Goal: Transaction & Acquisition: Purchase product/service

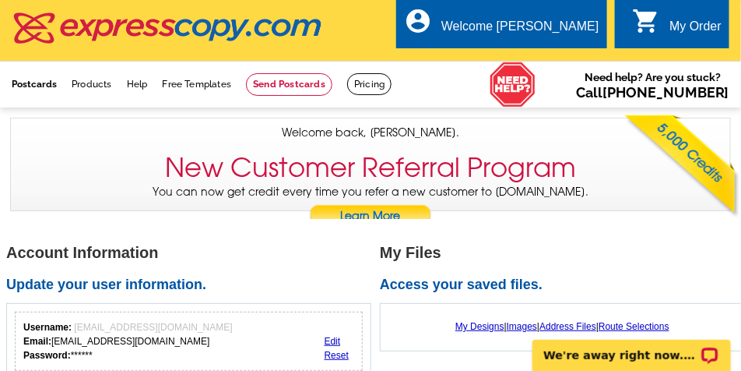
click at [39, 83] on link "Postcards" at bounding box center [34, 84] width 45 height 11
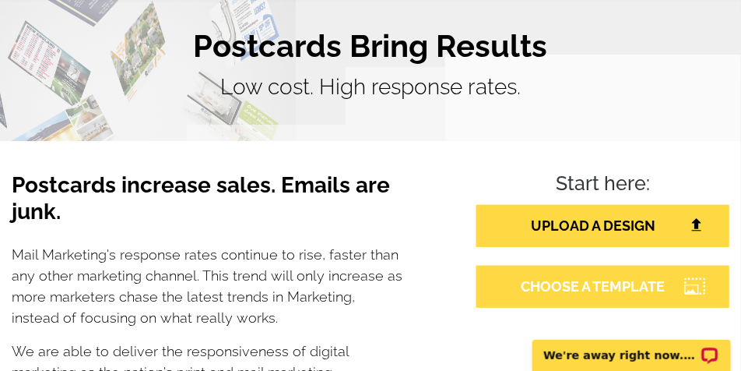
scroll to position [156, 0]
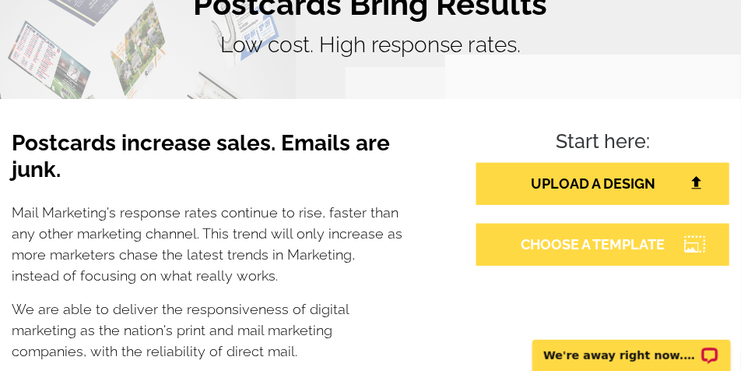
click at [602, 241] on link "CHOOSE A TEMPLATE" at bounding box center [602, 244] width 253 height 42
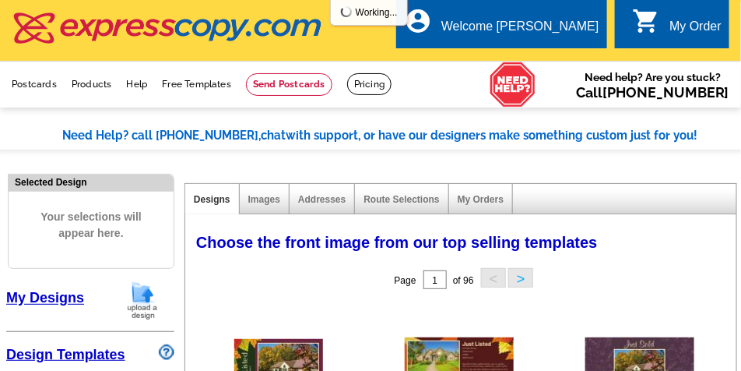
select select "785"
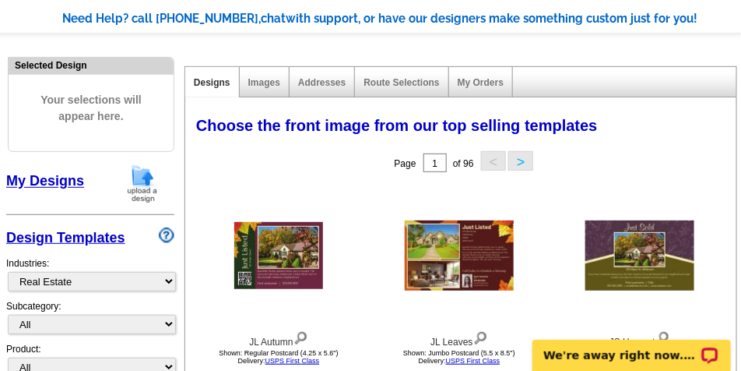
scroll to position [195, 0]
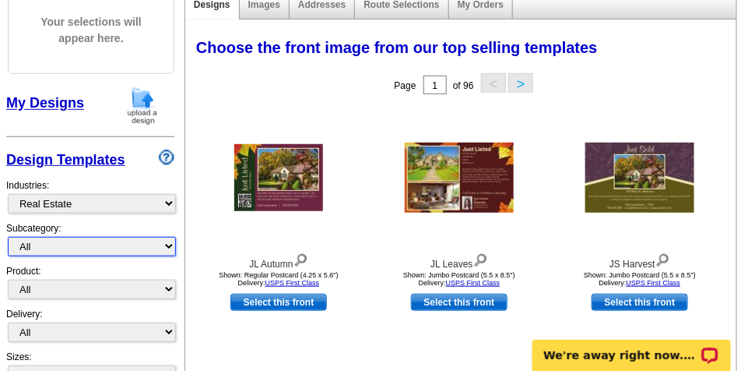
click at [77, 251] on select "All RE/MAX® Referrals Keller Williams® Berkshire Hathaway Home Services Century…" at bounding box center [92, 246] width 168 height 19
select select "793"
click at [8, 238] on select "All RE/MAX® Referrals Keller Williams® Berkshire Hathaway Home Services Century…" at bounding box center [92, 246] width 168 height 19
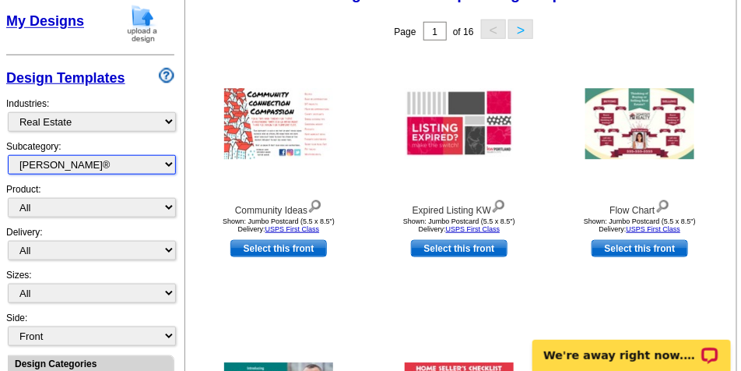
scroll to position [311, 0]
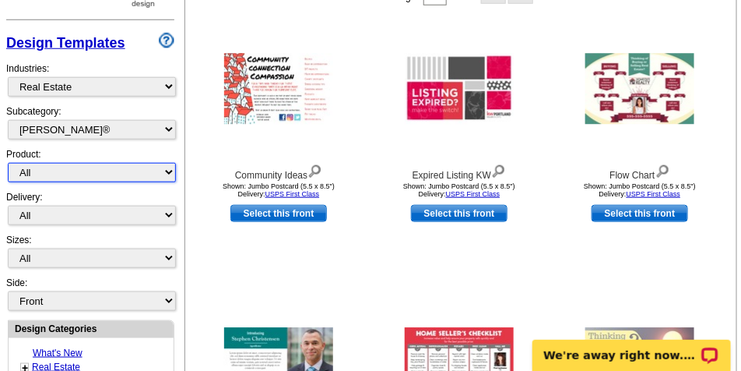
click at [69, 170] on select "All Postcards Letters and flyers Business Cards Door Hangers Greeting Cards" at bounding box center [92, 172] width 168 height 19
select select "1"
click at [8, 164] on select "All Postcards Letters and flyers Business Cards Door Hangers Greeting Cards" at bounding box center [92, 172] width 168 height 19
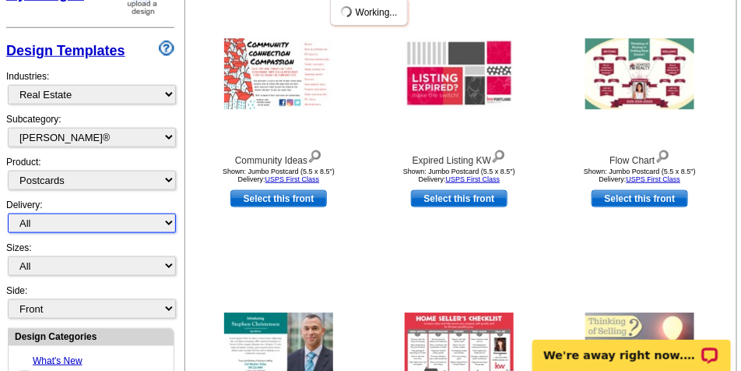
click at [86, 213] on div "Delivery: All First Class Mail Shipped to Me EDDM Save 66% on Postage" at bounding box center [90, 219] width 168 height 43
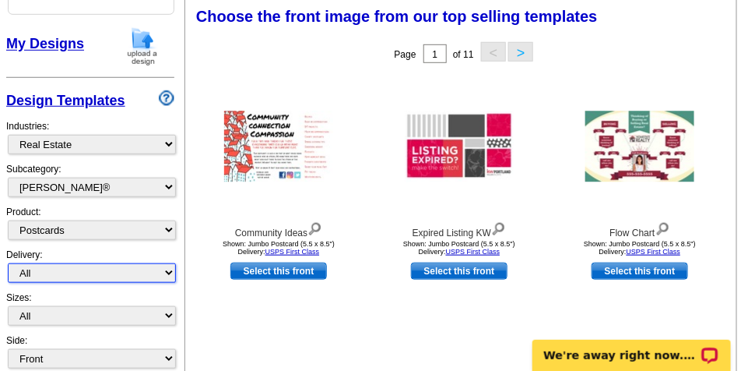
scroll to position [253, 0]
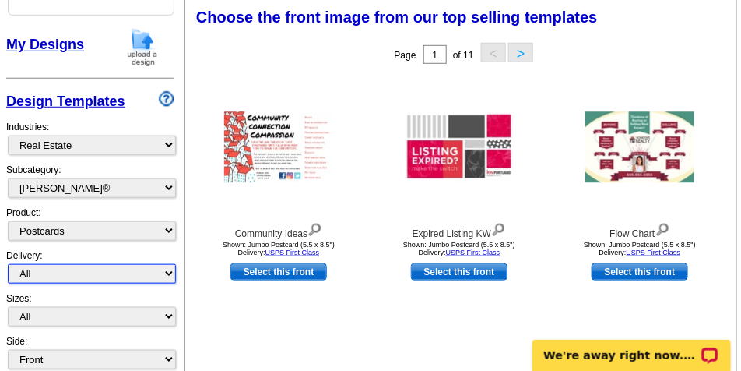
select select "1"
click at [8, 265] on select "All First Class Mail Shipped to Me EDDM Save 66% on Postage" at bounding box center [92, 273] width 168 height 19
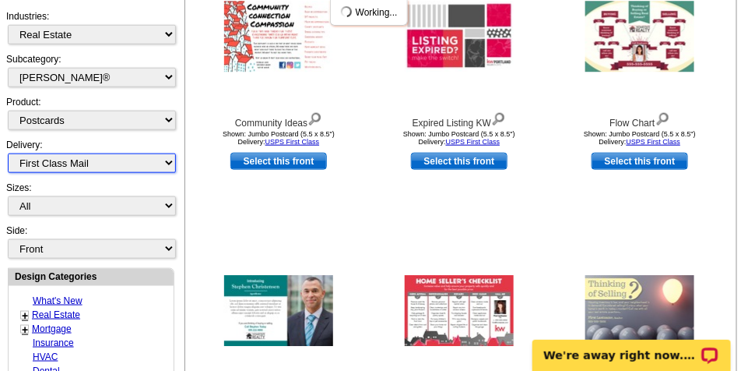
scroll to position [364, 0]
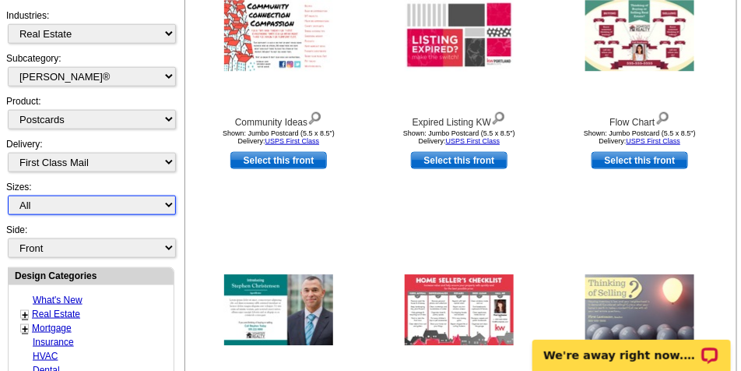
click at [100, 206] on select "All Jumbo Postcard (5.5" x 8.5") Regular Postcard (4.25" x 5.6") Panoramic Post…" at bounding box center [92, 204] width 168 height 19
select select "2"
click at [8, 196] on select "All Jumbo Postcard (5.5" x 8.5") Regular Postcard (4.25" x 5.6") Panoramic Post…" at bounding box center [92, 204] width 168 height 19
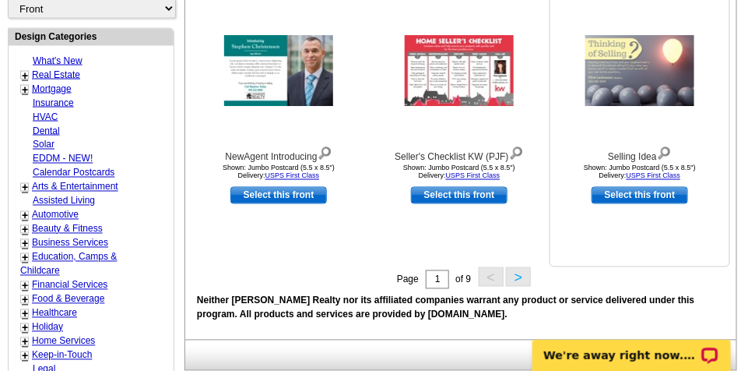
scroll to position [798, 0]
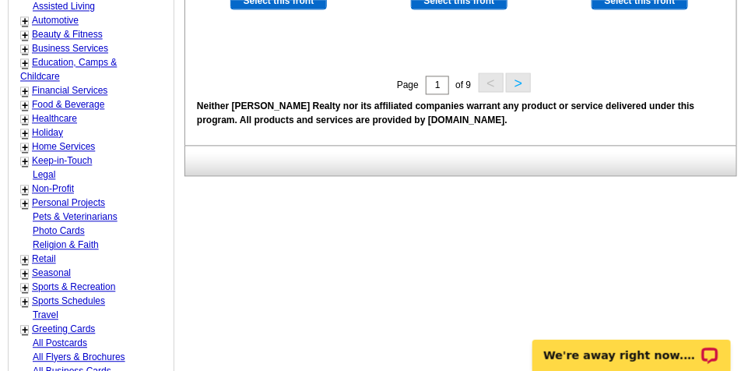
click at [517, 87] on button ">" at bounding box center [518, 81] width 25 height 19
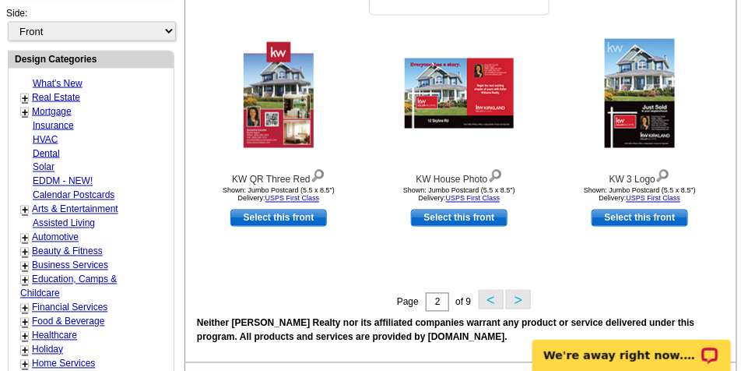
scroll to position [681, 0]
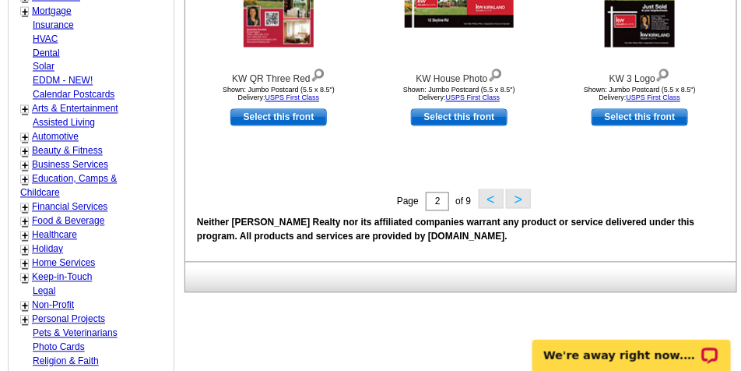
click at [523, 202] on button ">" at bounding box center [518, 198] width 25 height 19
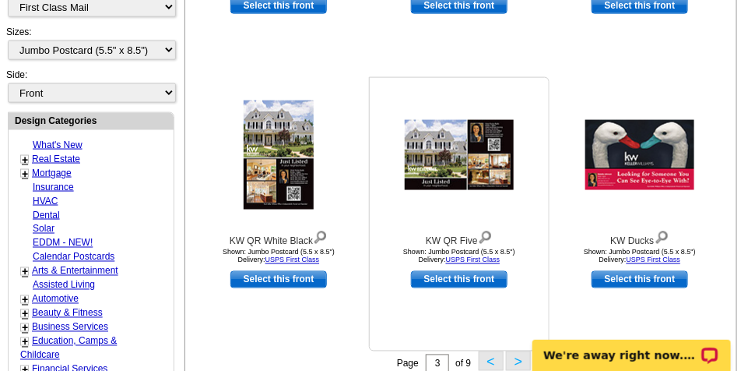
scroll to position [525, 0]
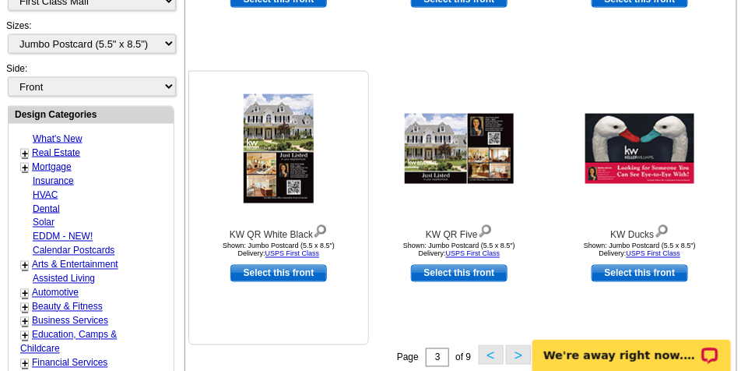
click at [284, 271] on link "Select this front" at bounding box center [278, 273] width 97 height 17
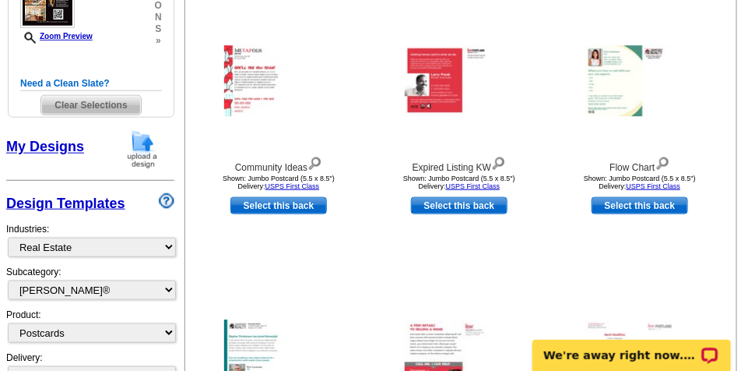
scroll to position [311, 0]
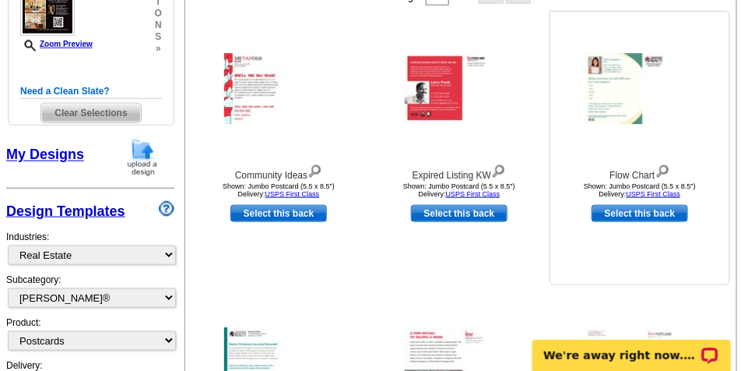
click at [665, 172] on img at bounding box center [662, 169] width 15 height 17
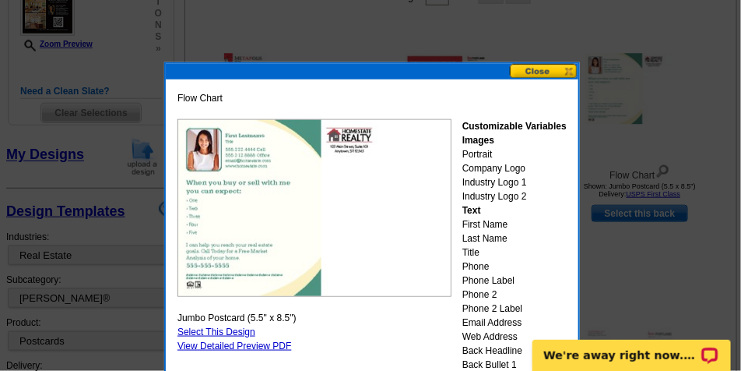
click at [525, 70] on button at bounding box center [544, 71] width 69 height 15
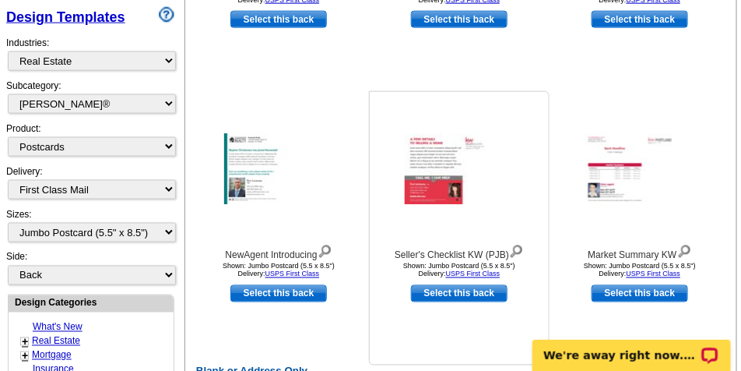
scroll to position [506, 0]
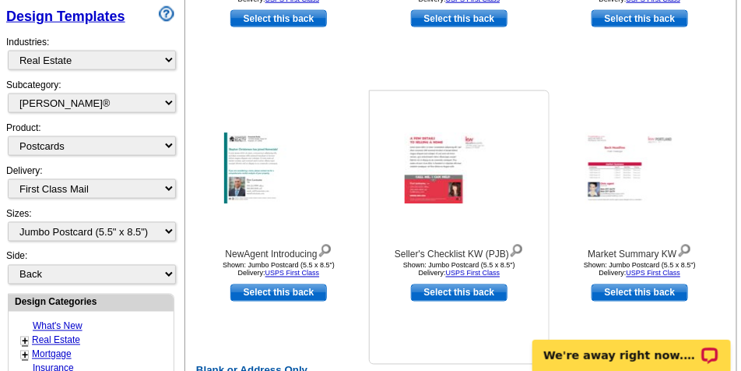
click at [521, 247] on img at bounding box center [516, 249] width 15 height 17
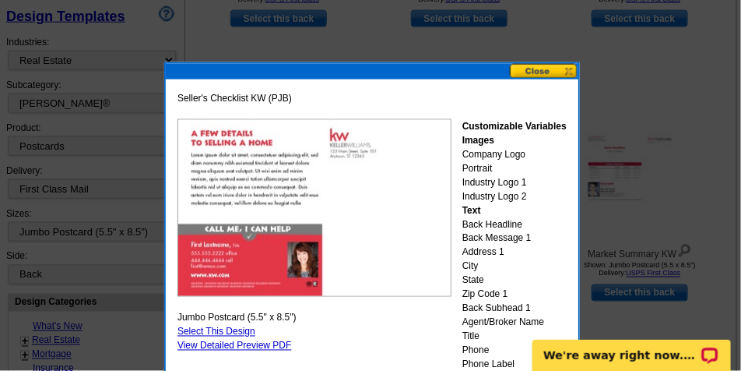
click at [536, 71] on button at bounding box center [544, 71] width 69 height 15
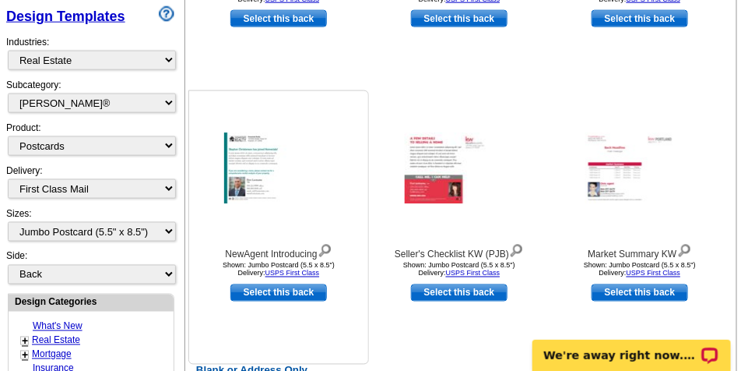
click at [328, 249] on img at bounding box center [325, 249] width 15 height 17
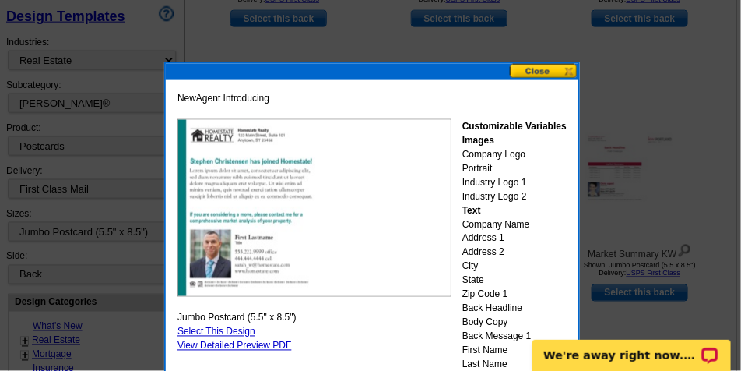
click at [557, 72] on button at bounding box center [544, 71] width 69 height 15
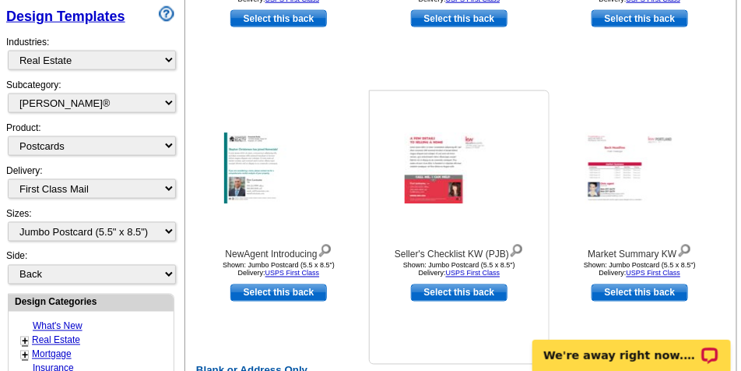
click at [477, 295] on link "Select this back" at bounding box center [459, 292] width 97 height 17
select select "front"
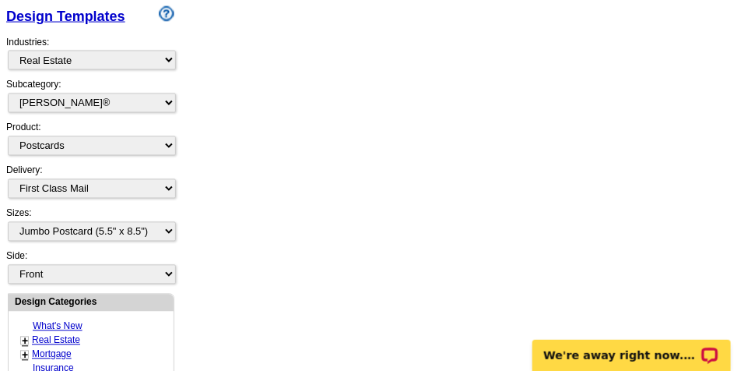
scroll to position [0, 0]
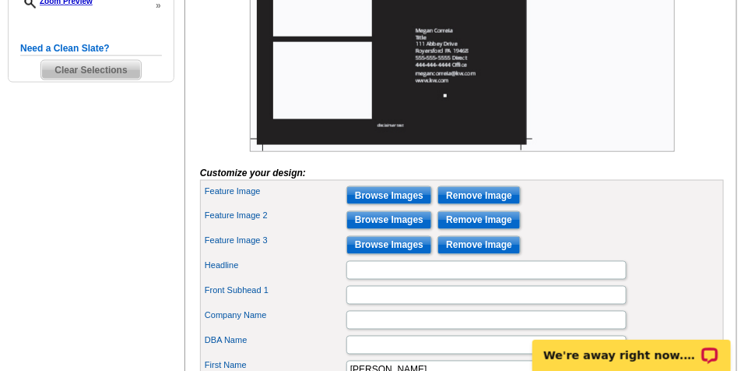
scroll to position [545, 0]
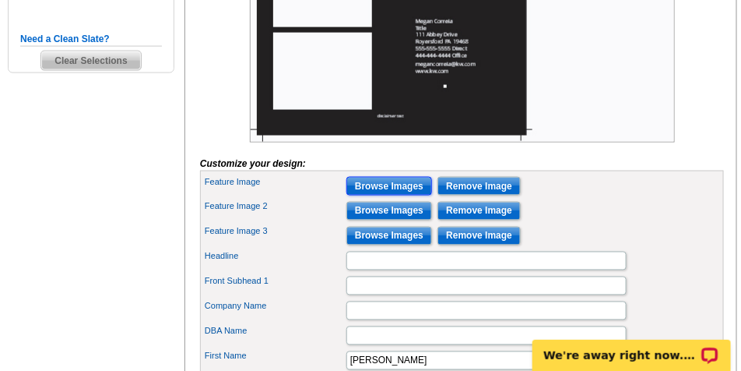
click at [383, 195] on input "Browse Images" at bounding box center [389, 186] width 86 height 19
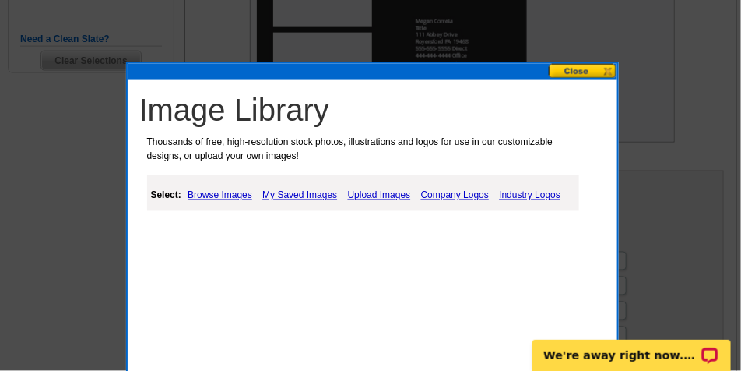
click at [385, 191] on link "Upload Images" at bounding box center [379, 195] width 71 height 19
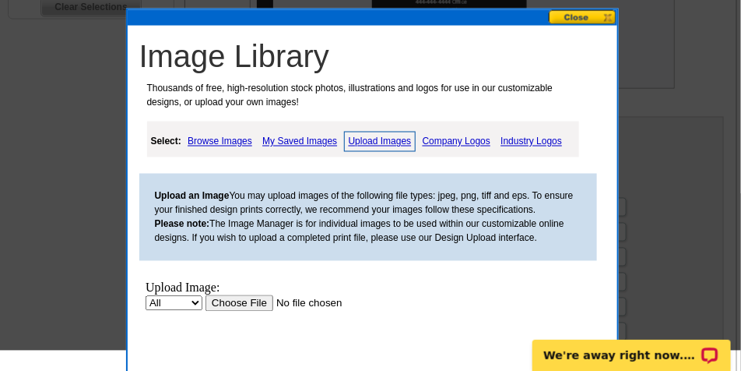
scroll to position [701, 0]
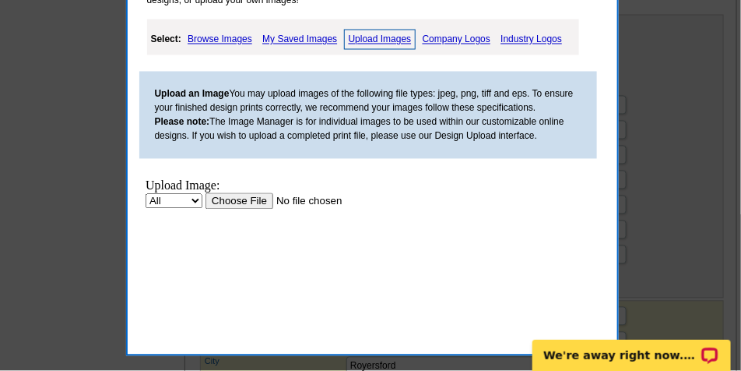
click at [237, 203] on input "file" at bounding box center [303, 200] width 197 height 16
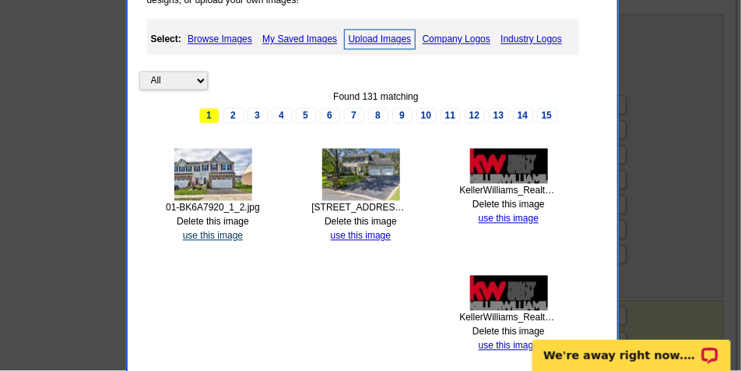
click at [223, 236] on link "use this image" at bounding box center [213, 235] width 60 height 11
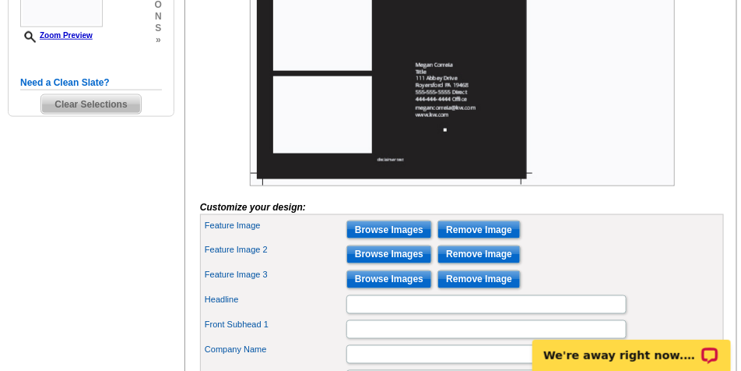
scroll to position [506, 0]
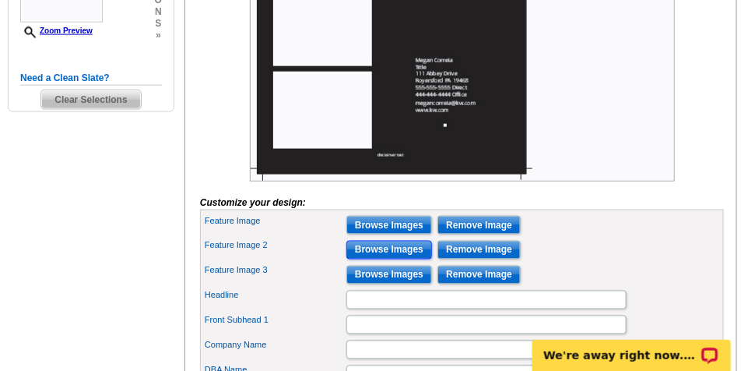
click at [370, 259] on input "Browse Images" at bounding box center [389, 250] width 86 height 19
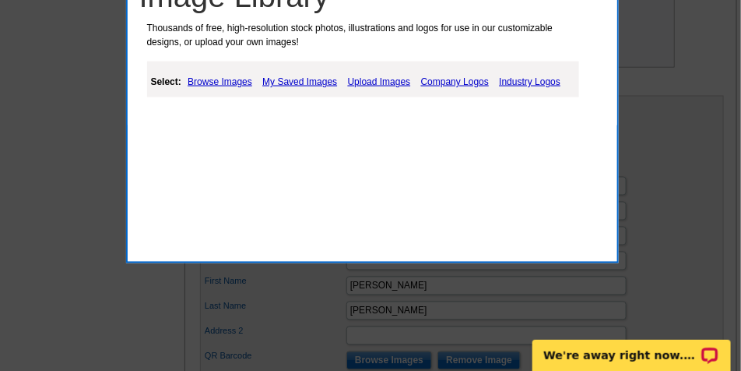
scroll to position [545, 0]
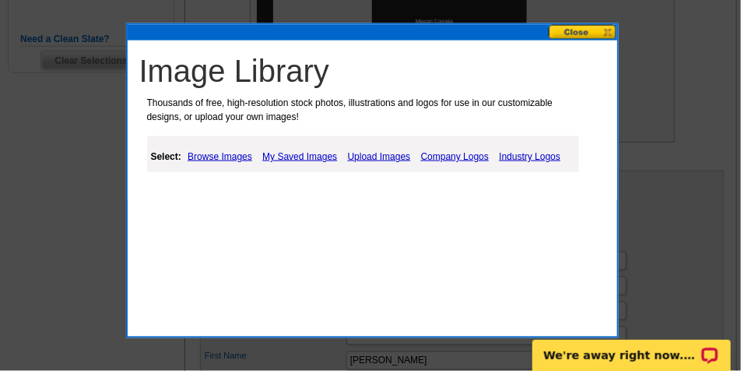
click at [360, 156] on link "Upload Images" at bounding box center [379, 156] width 71 height 19
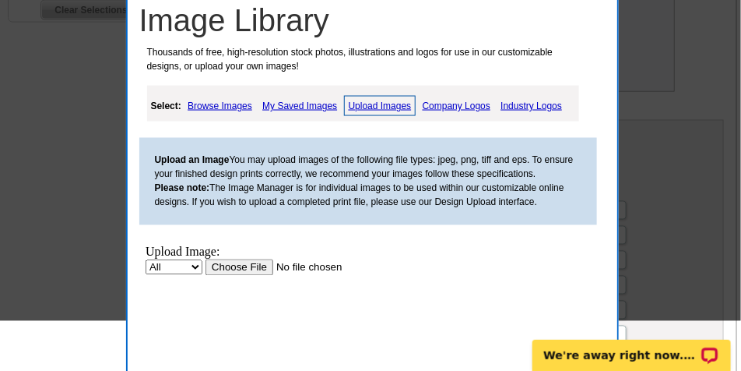
scroll to position [662, 0]
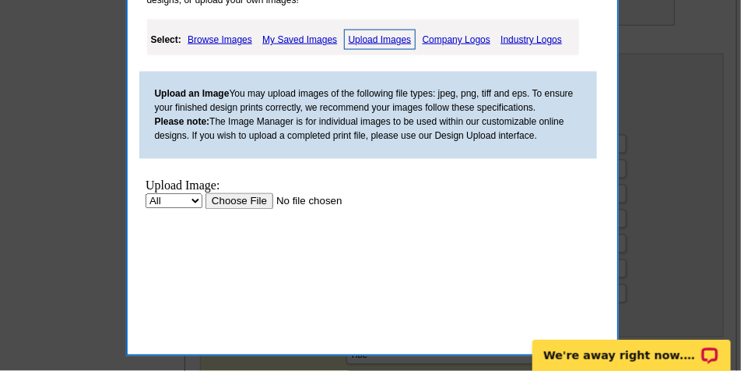
click at [230, 201] on input "file" at bounding box center [303, 200] width 197 height 16
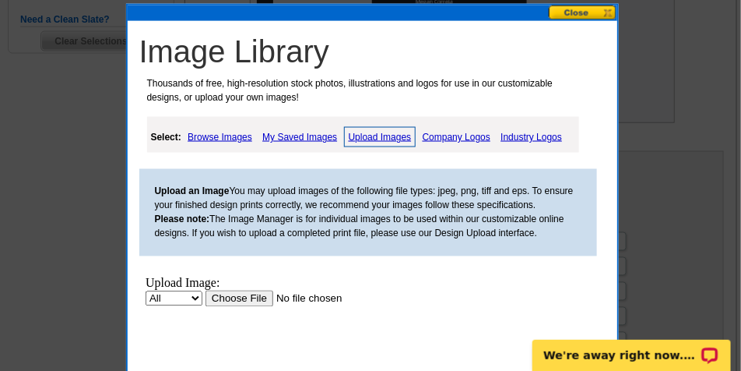
scroll to position [467, 0]
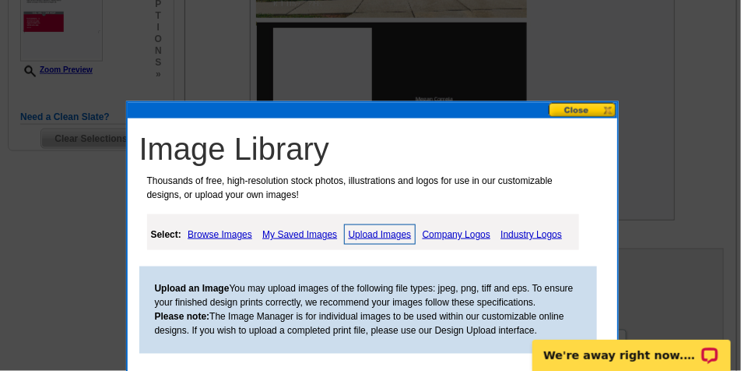
click at [585, 107] on button at bounding box center [583, 110] width 69 height 15
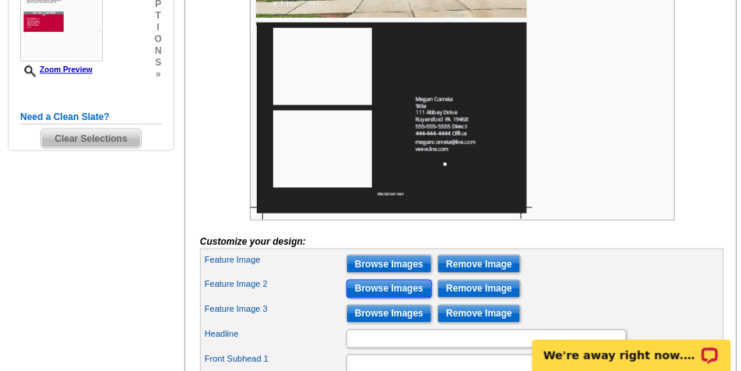
click at [392, 298] on input "Browse Images" at bounding box center [389, 288] width 86 height 19
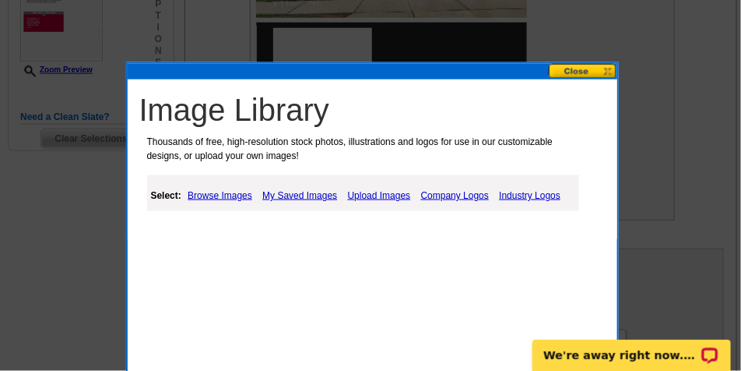
click at [394, 190] on link "Upload Images" at bounding box center [379, 195] width 71 height 19
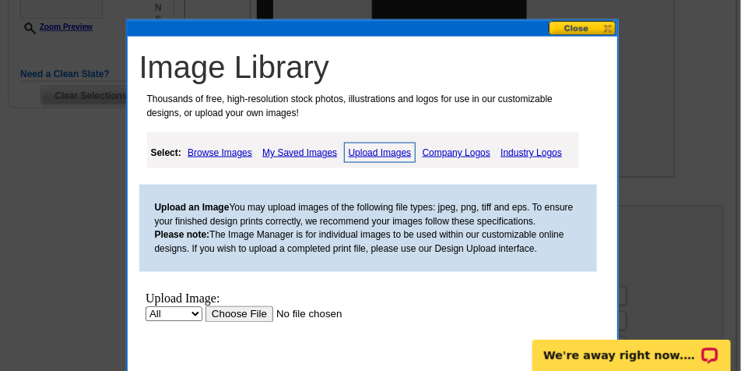
scroll to position [662, 0]
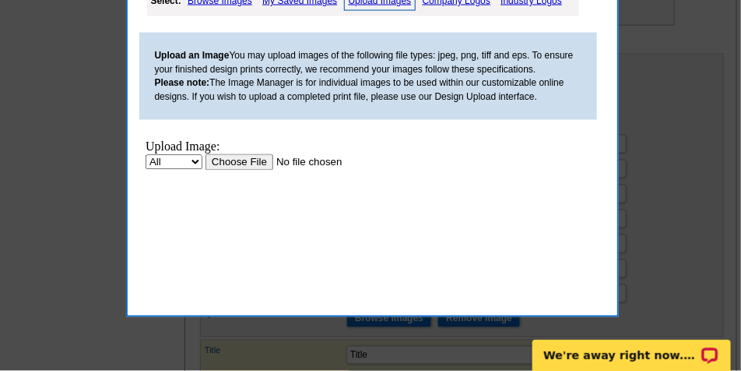
click at [229, 158] on input "file" at bounding box center [303, 161] width 197 height 16
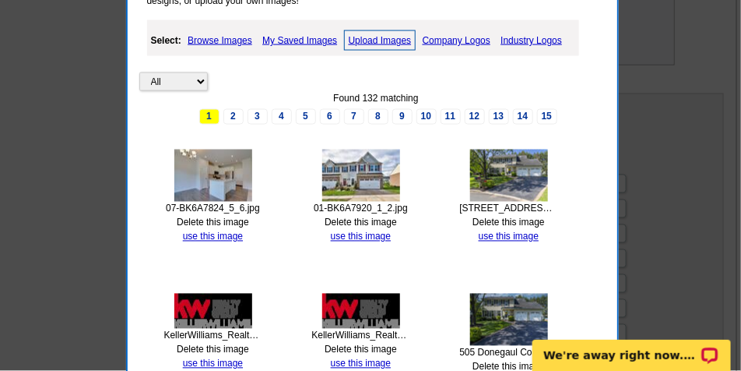
scroll to position [584, 0]
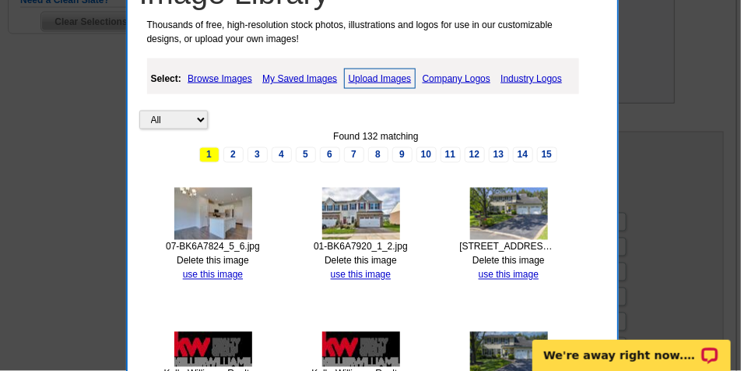
click at [367, 79] on link "Upload Images" at bounding box center [380, 79] width 72 height 20
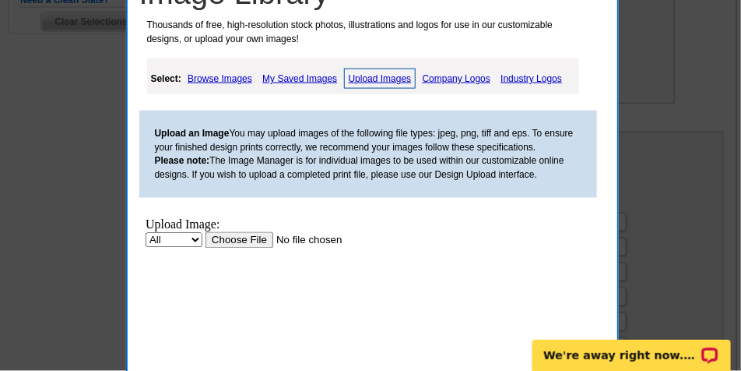
scroll to position [0, 0]
click at [231, 236] on input "file" at bounding box center [303, 239] width 197 height 16
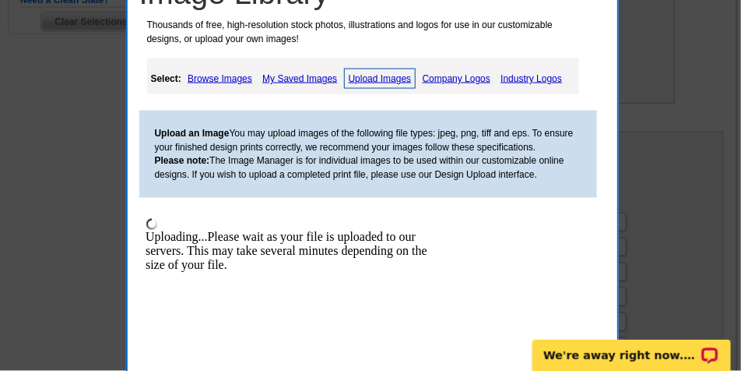
click at [379, 74] on link "Upload Images" at bounding box center [380, 79] width 72 height 20
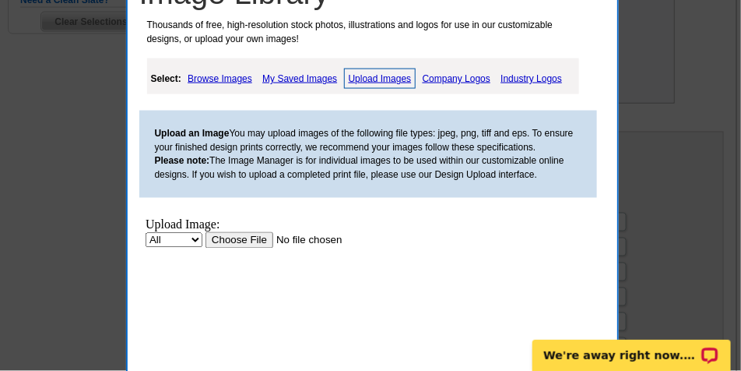
click at [234, 248] on input "file" at bounding box center [303, 239] width 197 height 16
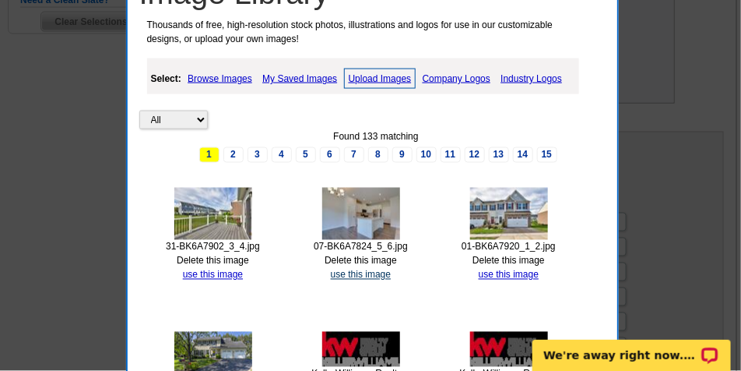
click at [352, 274] on link "use this image" at bounding box center [361, 274] width 60 height 11
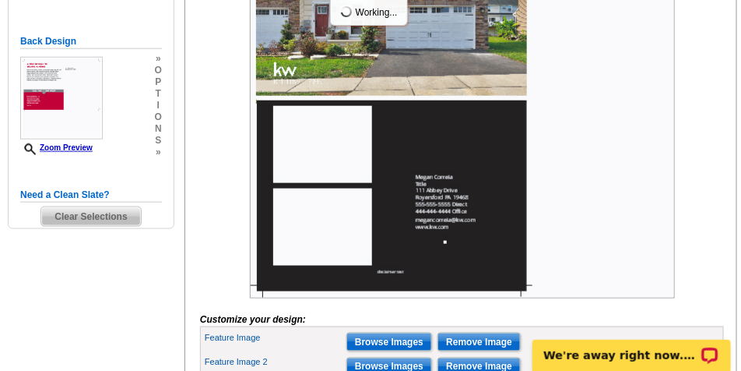
scroll to position [545, 0]
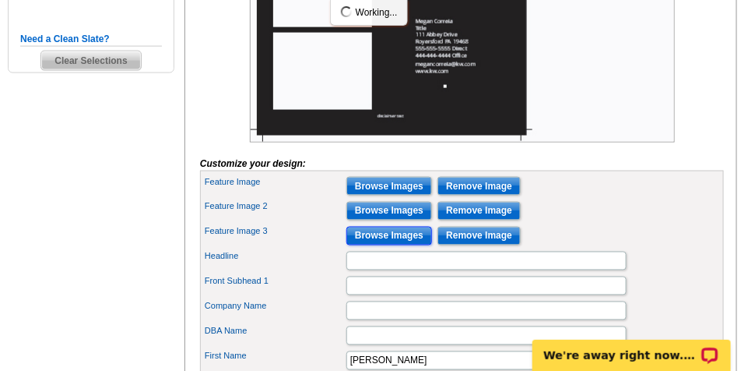
click at [386, 245] on input "Browse Images" at bounding box center [389, 236] width 86 height 19
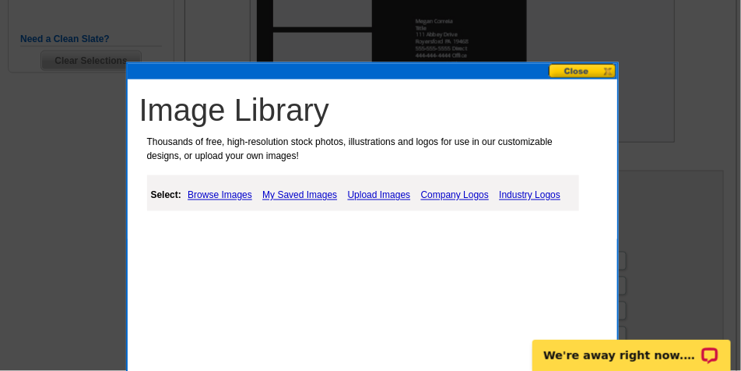
click at [230, 197] on link "Browse Images" at bounding box center [220, 195] width 72 height 19
click at [321, 195] on link "My Saved Images" at bounding box center [299, 195] width 83 height 19
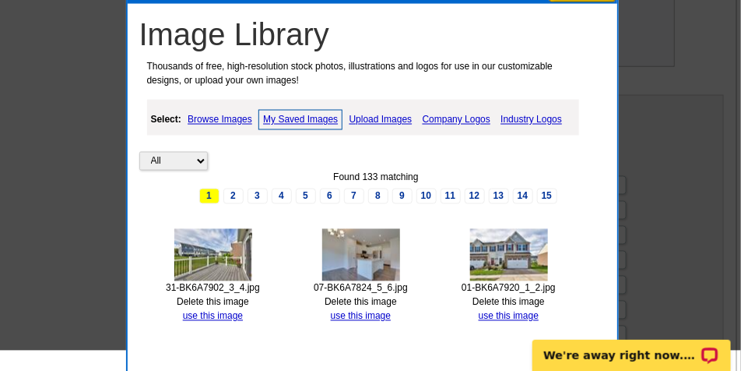
scroll to position [623, 0]
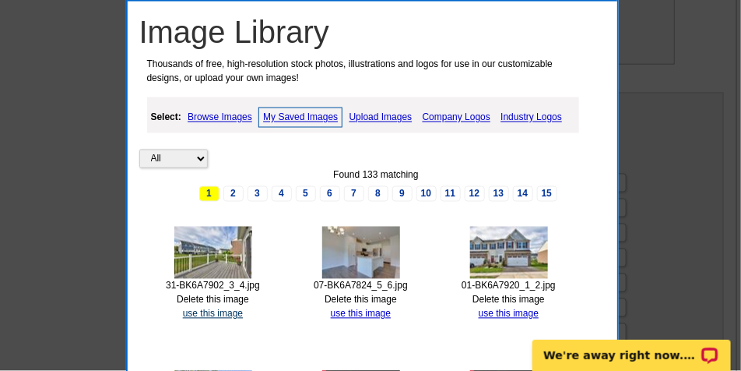
click at [206, 314] on link "use this image" at bounding box center [213, 313] width 60 height 11
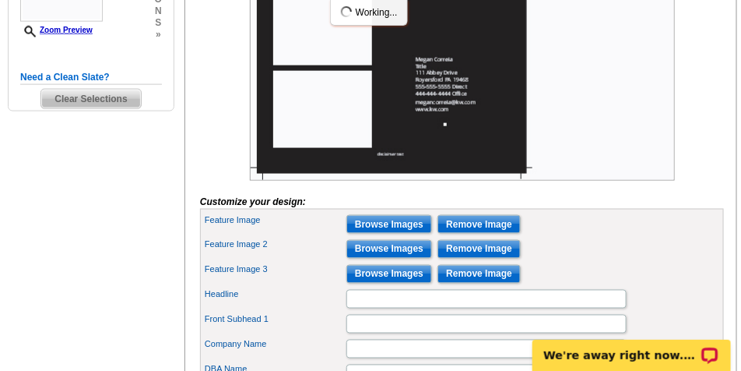
scroll to position [545, 0]
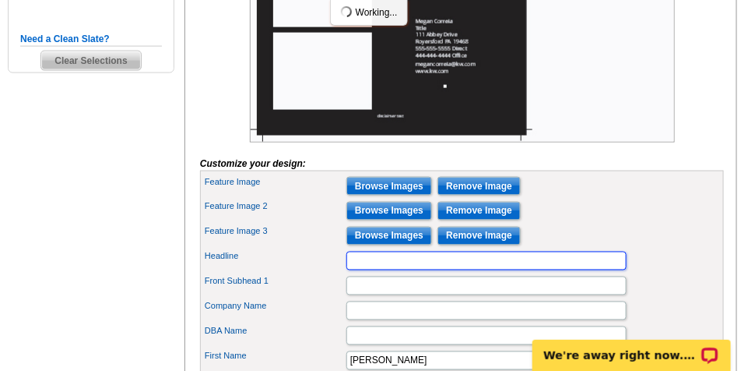
click at [376, 270] on input "Headline" at bounding box center [486, 260] width 280 height 19
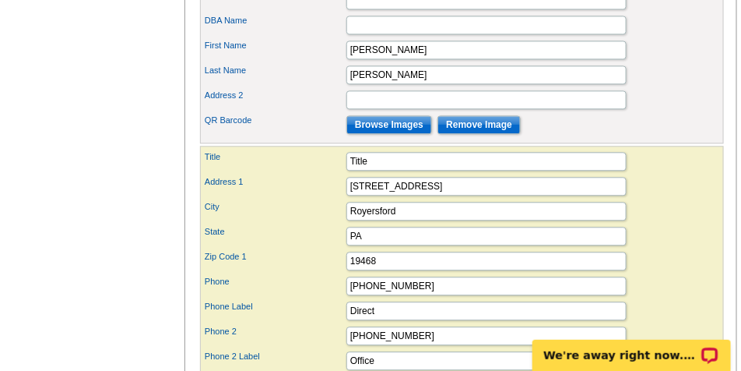
scroll to position [856, 0]
type input "Just Listed in [GEOGRAPHIC_DATA] at [GEOGRAPHIC_DATA]!"
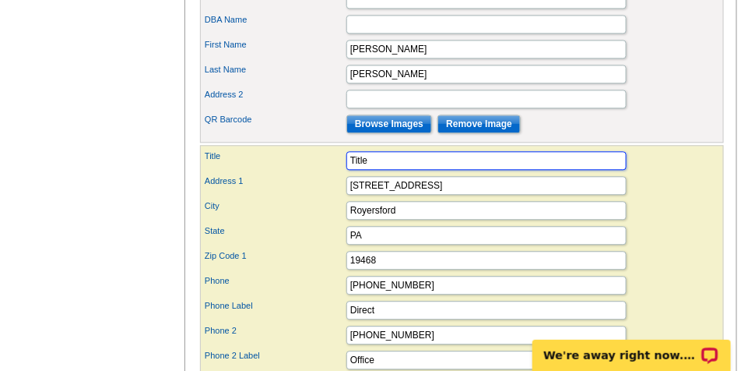
drag, startPoint x: 374, startPoint y: 184, endPoint x: 402, endPoint y: 185, distance: 27.3
click at [374, 170] on input "Title" at bounding box center [486, 160] width 280 height 19
type input "T"
type input "REALTOR®"
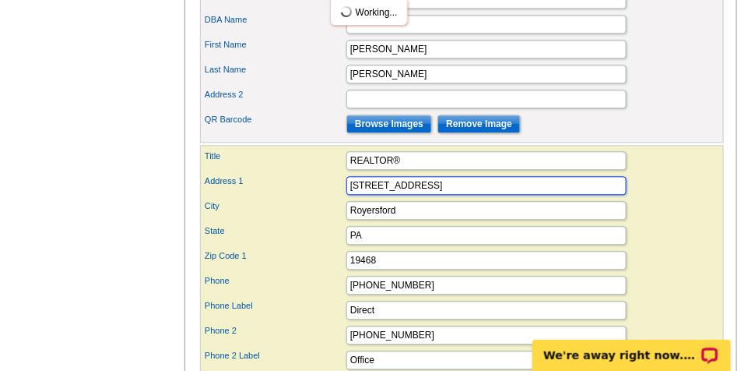
drag, startPoint x: 427, startPoint y: 210, endPoint x: 244, endPoint y: 215, distance: 182.2
click at [242, 198] on div "Address [STREET_ADDRESS]" at bounding box center [462, 185] width 518 height 25
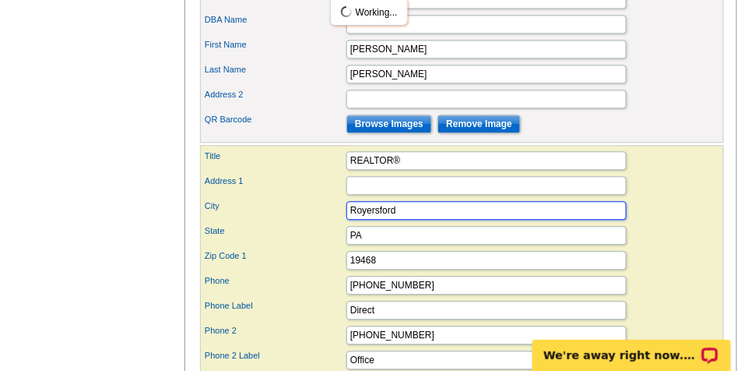
drag, startPoint x: 421, startPoint y: 241, endPoint x: 275, endPoint y: 241, distance: 146.3
click at [275, 223] on div "City [GEOGRAPHIC_DATA]" at bounding box center [462, 210] width 518 height 25
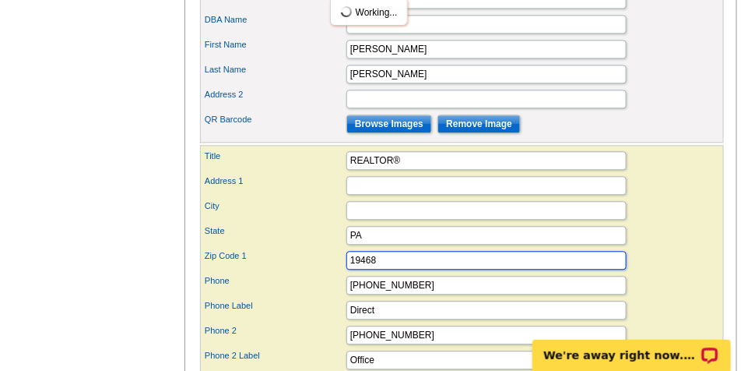
drag, startPoint x: 390, startPoint y: 286, endPoint x: 360, endPoint y: 296, distance: 31.3
click at [285, 272] on div "Zip Code 1 19468" at bounding box center [462, 260] width 518 height 25
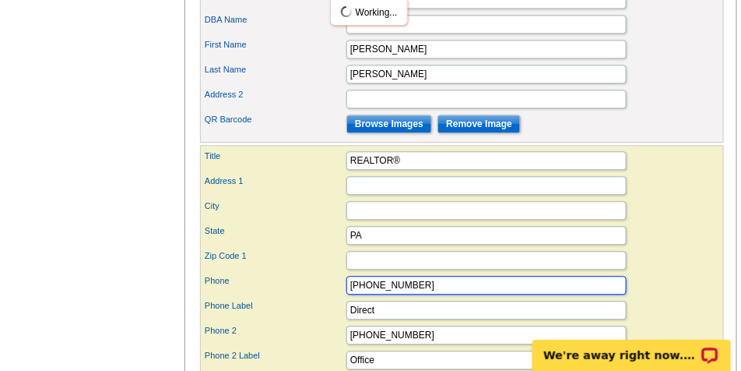
click at [427, 294] on input "[PHONE_NUMBER]" at bounding box center [486, 285] width 280 height 19
drag, startPoint x: 421, startPoint y: 307, endPoint x: 237, endPoint y: 307, distance: 183.7
click at [237, 297] on div "Phone [PHONE_NUMBER]" at bounding box center [462, 284] width 518 height 25
type input "267.879.9914 (D)"
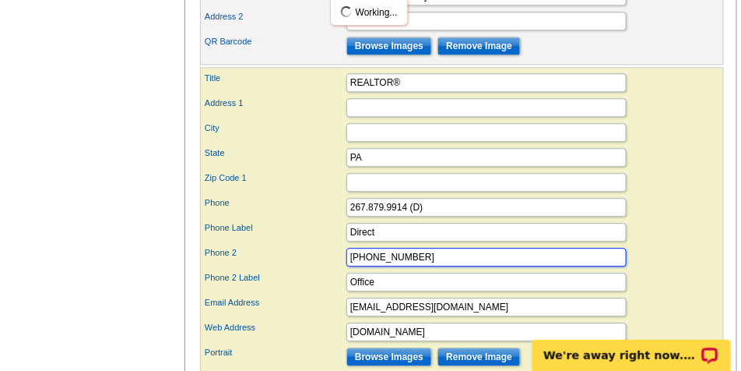
click at [417, 266] on input "[PHONE_NUMBER]" at bounding box center [486, 257] width 280 height 19
drag, startPoint x: 420, startPoint y: 283, endPoint x: 191, endPoint y: 283, distance: 229.6
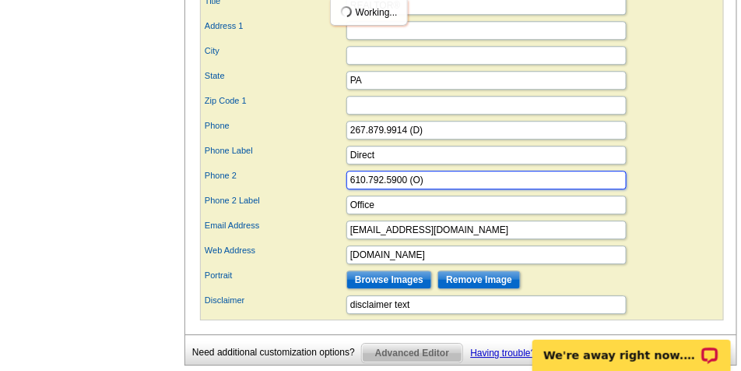
scroll to position [1012, 0]
type input "610.792.5900"
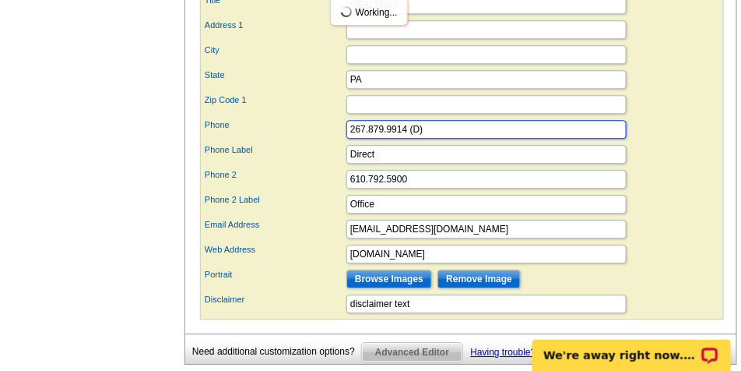
click at [439, 139] on input "267.879.9914 (D)" at bounding box center [486, 129] width 280 height 19
type input "267.879.9914"
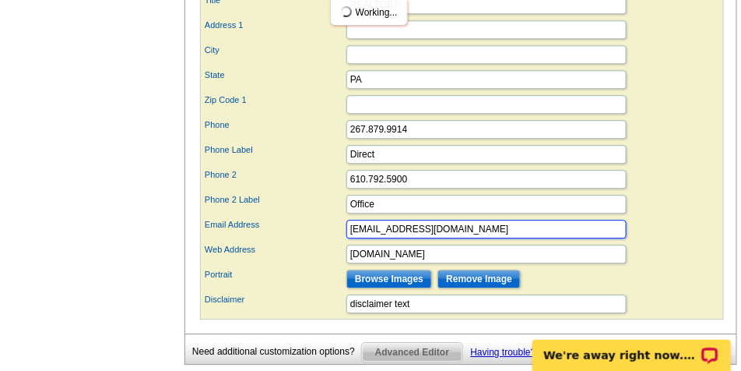
click at [358, 238] on input "[EMAIL_ADDRESS][DOMAIN_NAME]" at bounding box center [486, 229] width 280 height 19
type input "[EMAIL_ADDRESS][DOMAIN_NAME]"
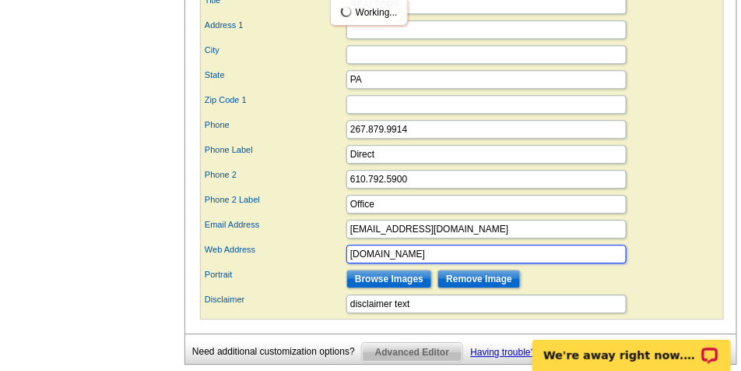
drag, startPoint x: 419, startPoint y: 276, endPoint x: 240, endPoint y: 288, distance: 179.5
click at [242, 266] on div "Web Address [DOMAIN_NAME]" at bounding box center [462, 253] width 518 height 25
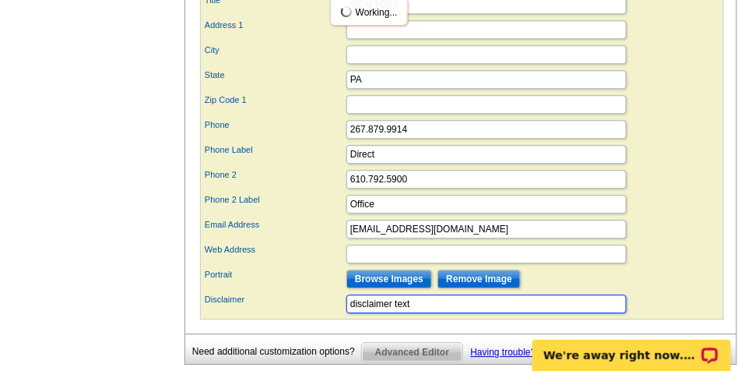
drag, startPoint x: 435, startPoint y: 335, endPoint x: 154, endPoint y: 334, distance: 281.0
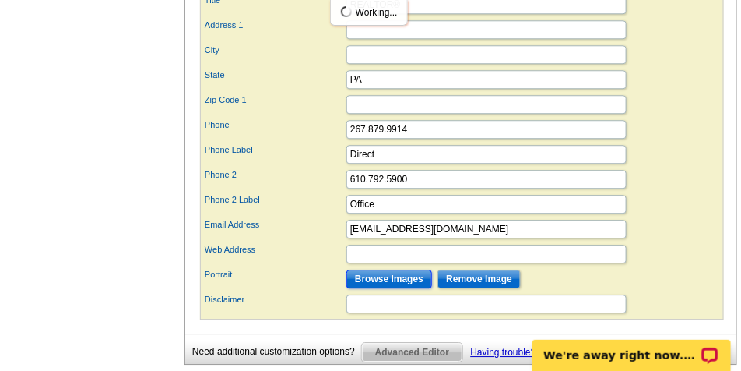
click at [408, 288] on input "Browse Images" at bounding box center [389, 278] width 86 height 19
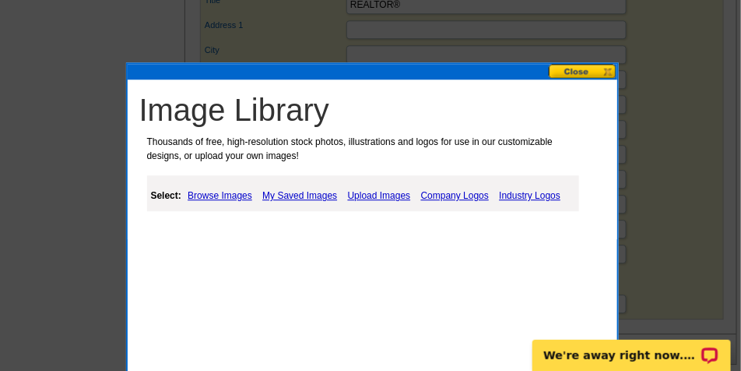
click at [290, 195] on link "My Saved Images" at bounding box center [299, 195] width 83 height 19
click at [314, 191] on link "My Saved Images" at bounding box center [299, 195] width 83 height 19
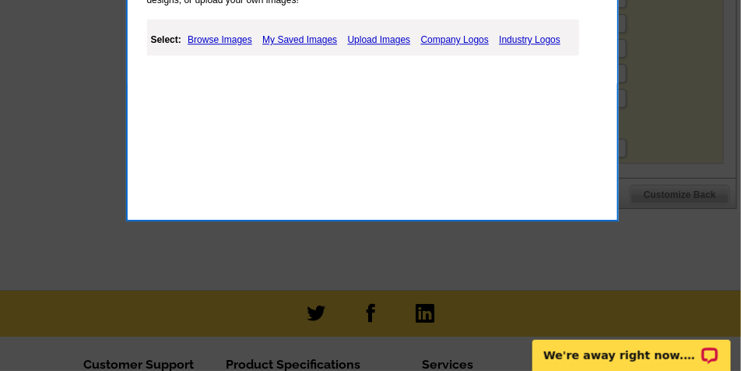
click at [284, 35] on link "My Saved Images" at bounding box center [299, 39] width 83 height 19
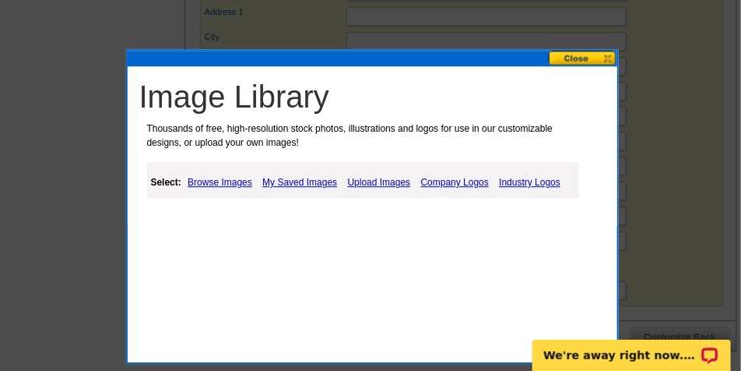
scroll to position [1038, 0]
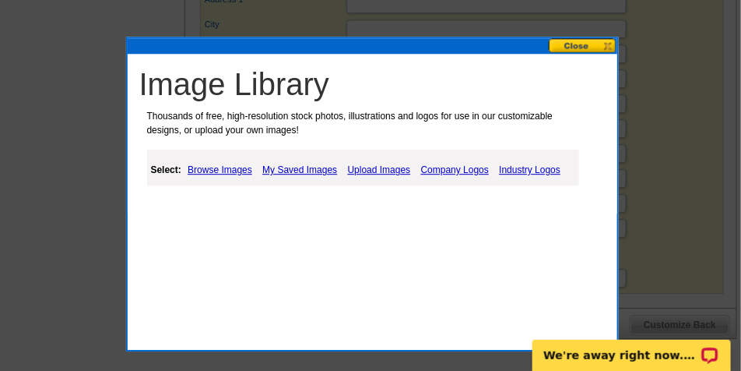
click at [321, 171] on link "My Saved Images" at bounding box center [299, 169] width 83 height 19
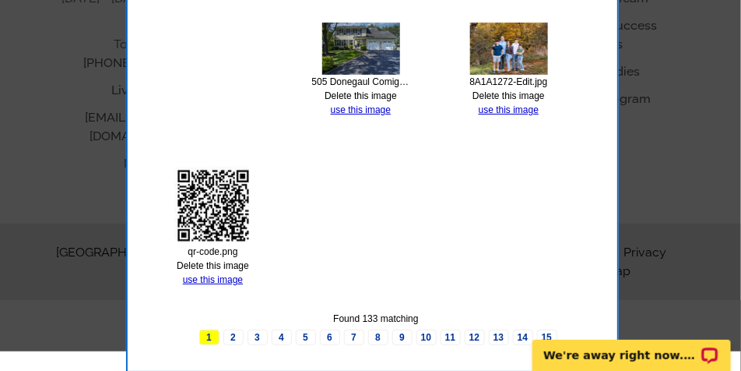
scroll to position [1565, 0]
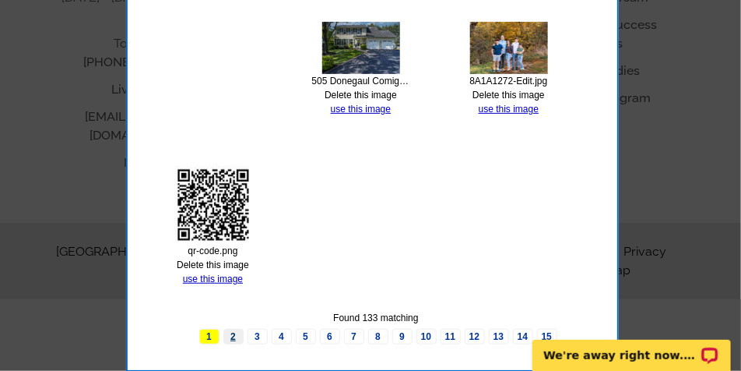
click at [234, 336] on link "2" at bounding box center [233, 336] width 20 height 16
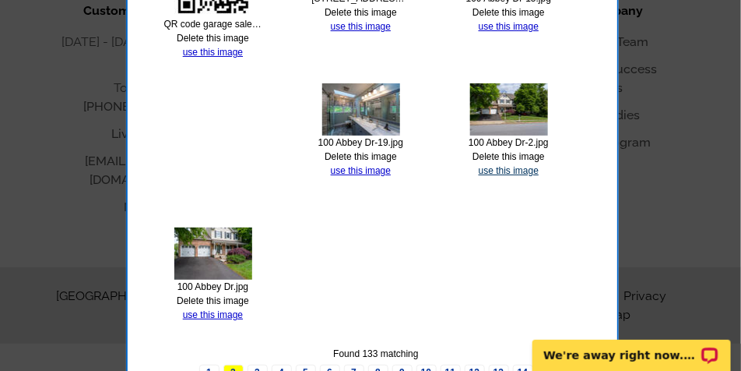
scroll to position [1557, 0]
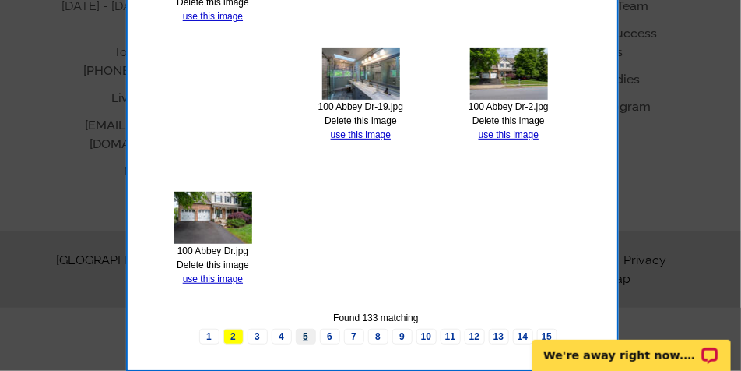
click at [309, 338] on link "5" at bounding box center [306, 336] width 20 height 16
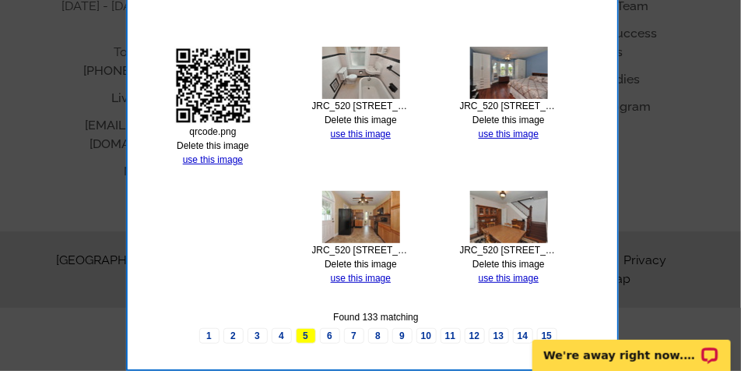
scroll to position [1556, 0]
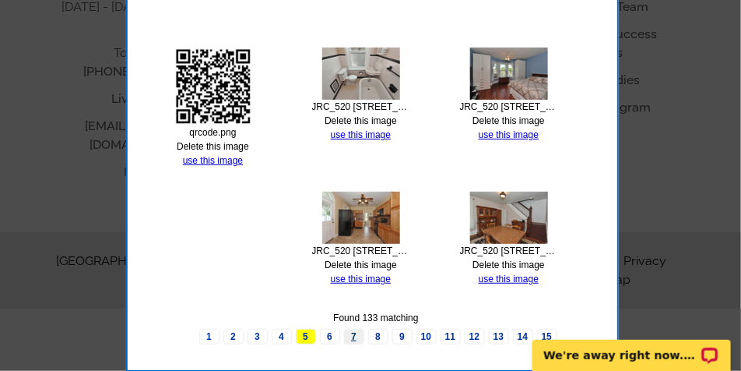
click at [353, 335] on link "7" at bounding box center [354, 336] width 20 height 16
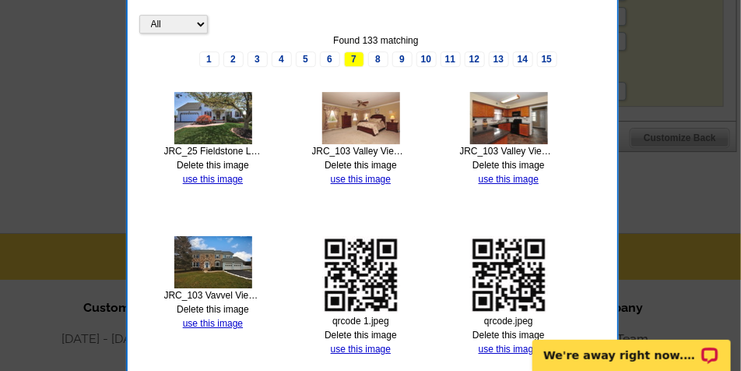
scroll to position [1193, 0]
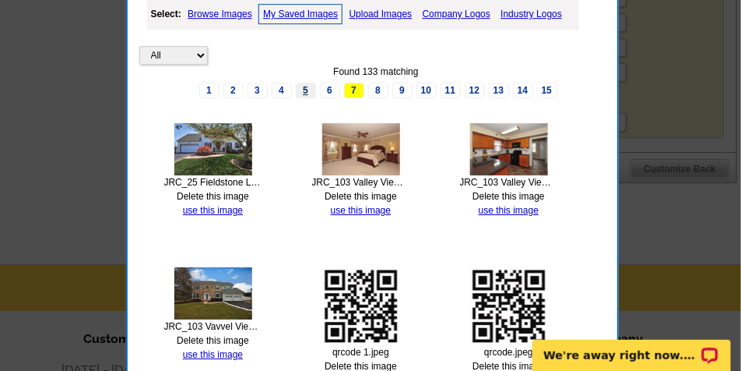
click at [303, 91] on link "5" at bounding box center [306, 91] width 20 height 16
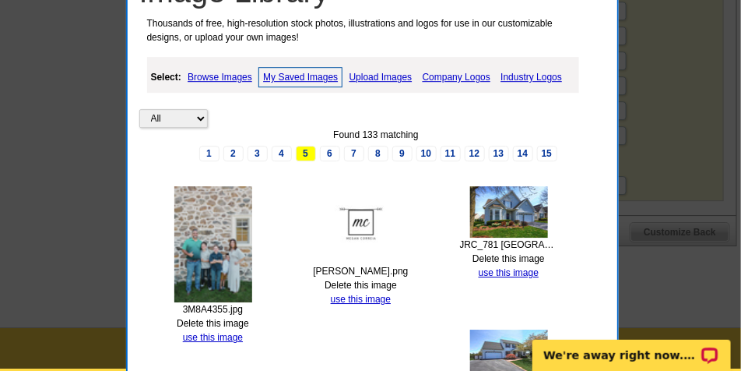
scroll to position [1128, 0]
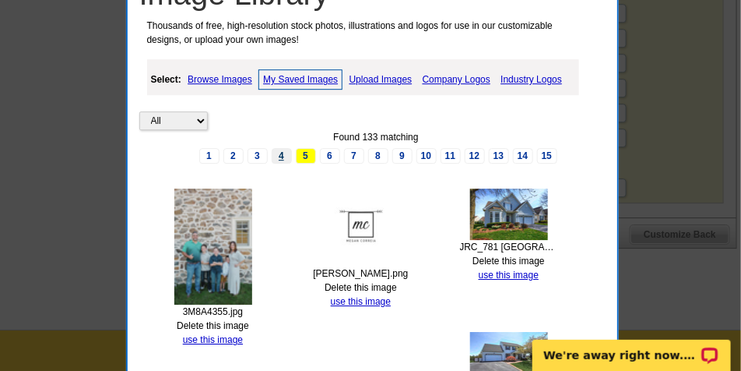
click at [283, 156] on link "4" at bounding box center [282, 156] width 20 height 16
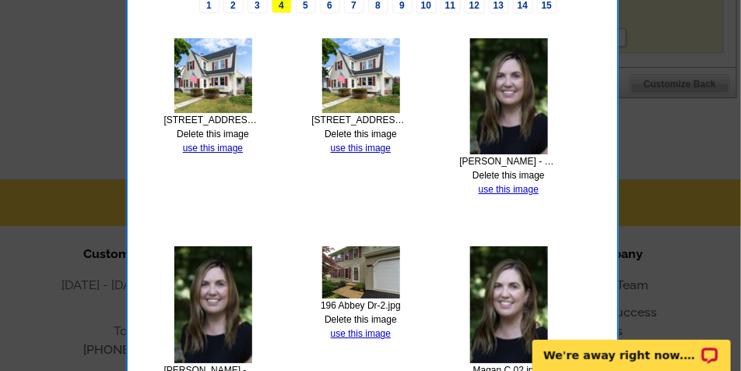
scroll to position [1284, 0]
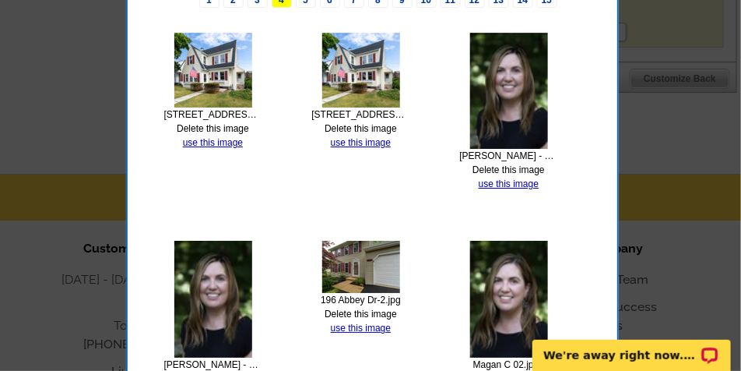
click at [511, 181] on link "use this image" at bounding box center [509, 183] width 60 height 11
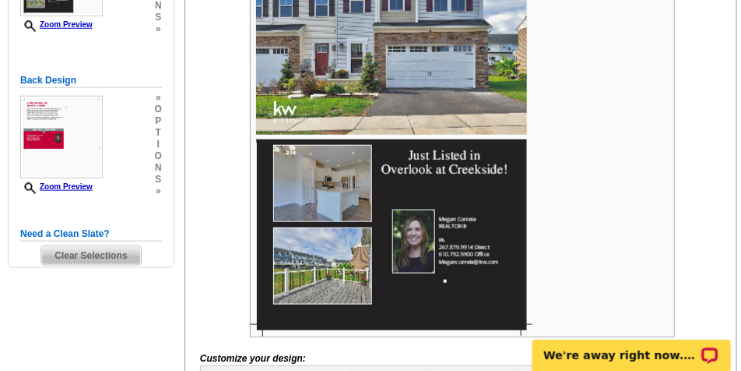
scroll to position [545, 0]
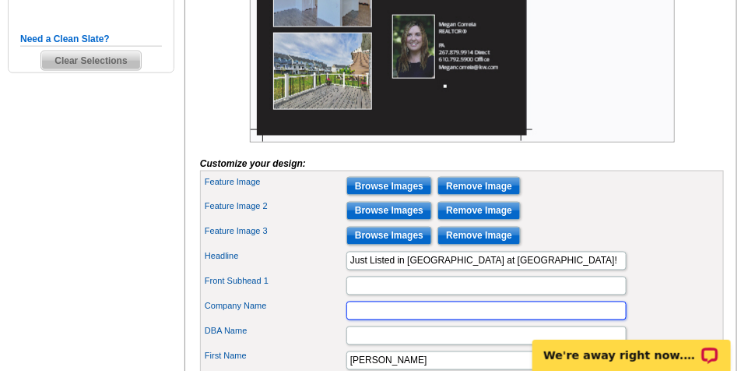
click at [370, 320] on input "Company Name" at bounding box center [486, 310] width 280 height 19
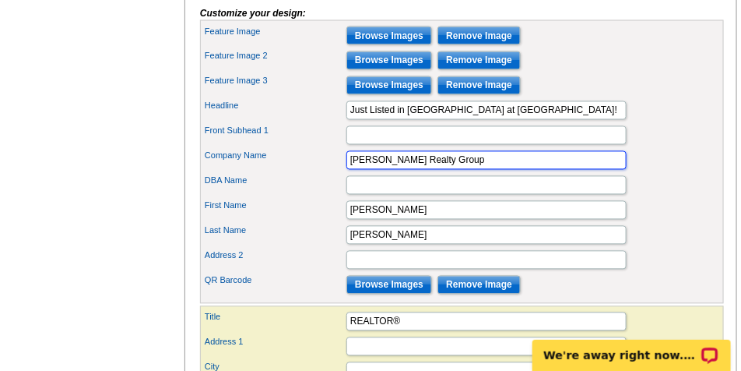
scroll to position [778, 0]
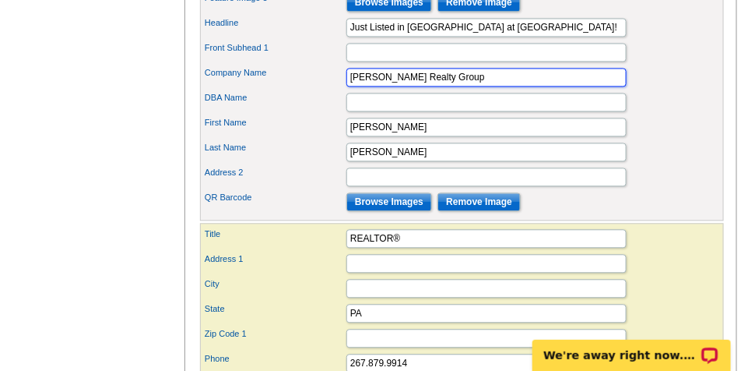
type input "[PERSON_NAME] Realty Group"
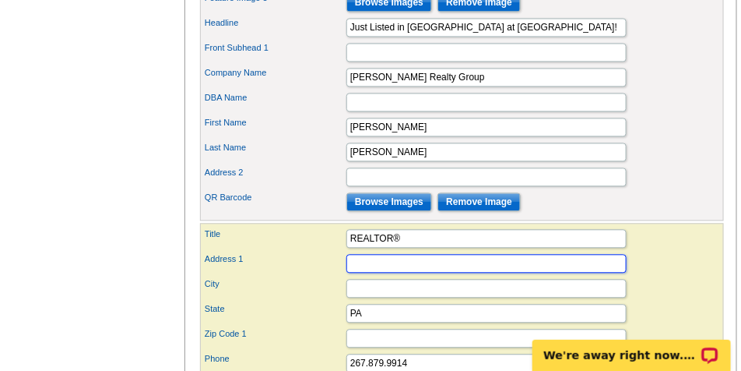
click at [360, 272] on input "Address 1" at bounding box center [486, 263] width 280 height 19
type input "[STREET_ADDRESS]"
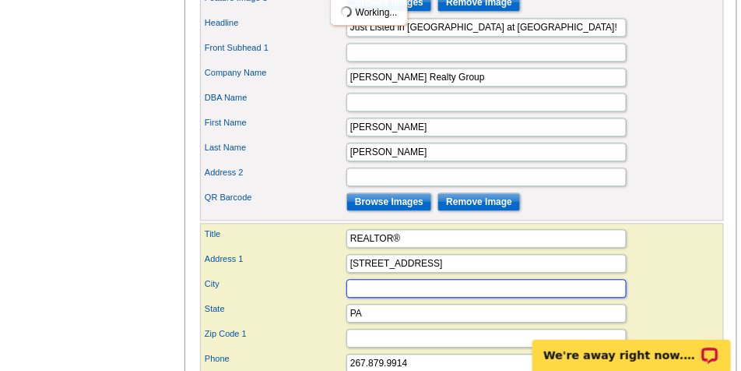
click at [385, 297] on input "City" at bounding box center [486, 288] width 280 height 19
type input "[GEOGRAPHIC_DATA]"
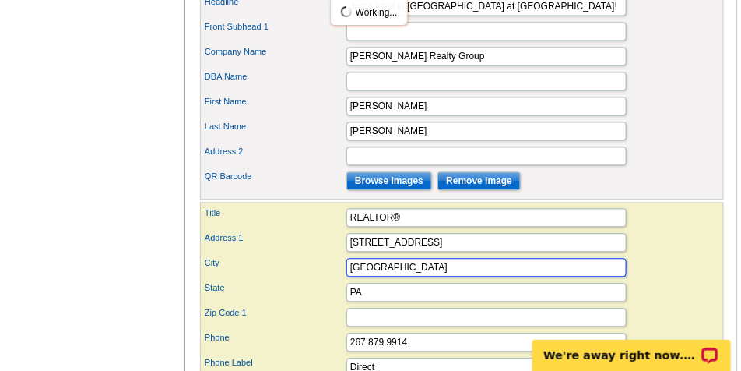
scroll to position [817, 0]
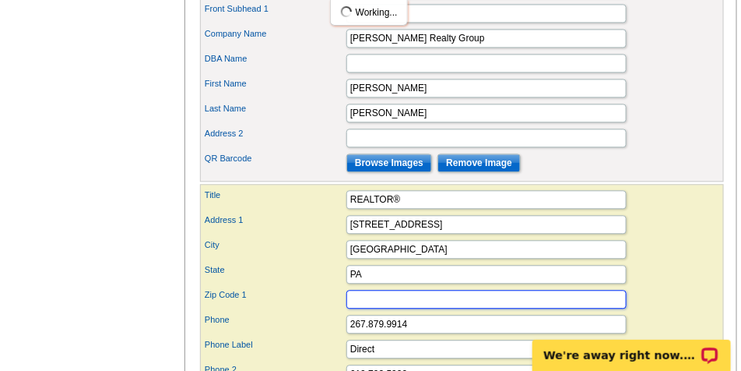
click at [381, 308] on input "Zip Code 1" at bounding box center [486, 299] width 280 height 19
type input "19"
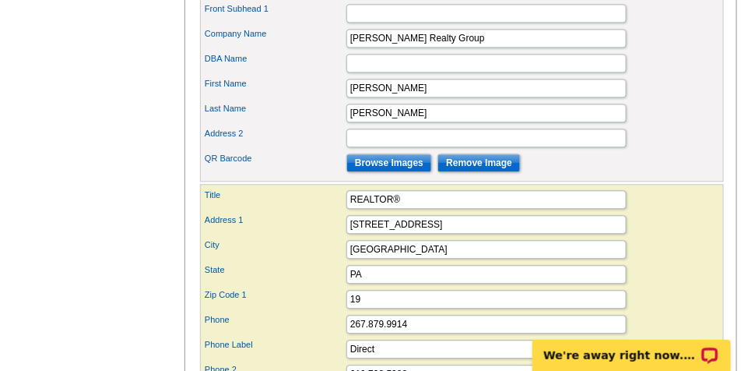
click at [682, 286] on div "State [GEOGRAPHIC_DATA]" at bounding box center [462, 274] width 518 height 25
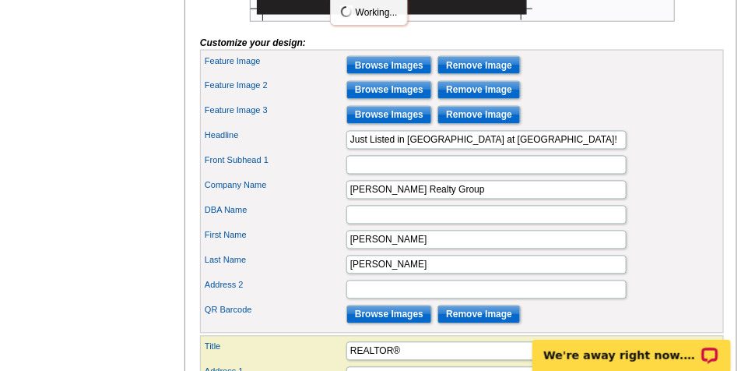
scroll to position [701, 0]
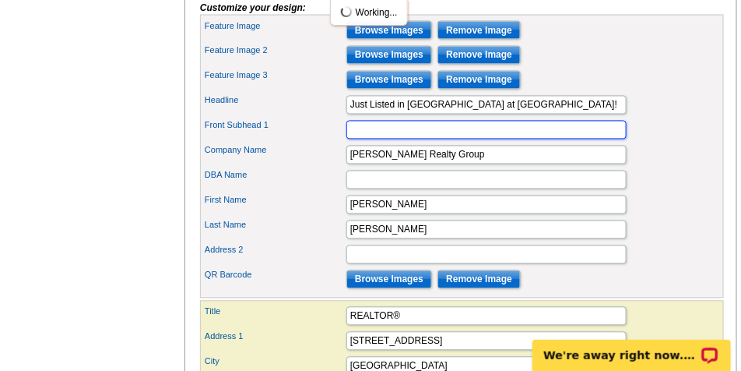
click at [374, 139] on input "Front Subhead 1" at bounding box center [486, 130] width 280 height 19
type input "F"
type input "For Sale OR Lease"
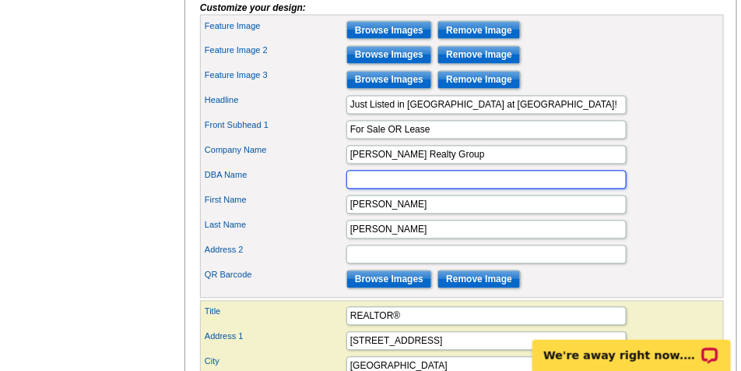
click at [374, 189] on input "DBA Name" at bounding box center [486, 179] width 280 height 19
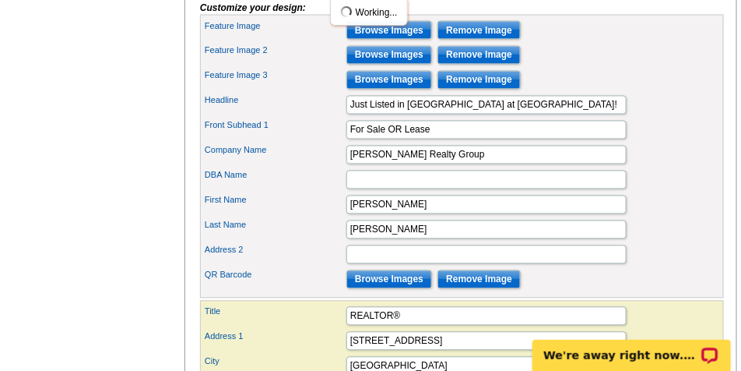
click at [679, 167] on div "Company Name [PERSON_NAME] Realty Group" at bounding box center [462, 154] width 518 height 25
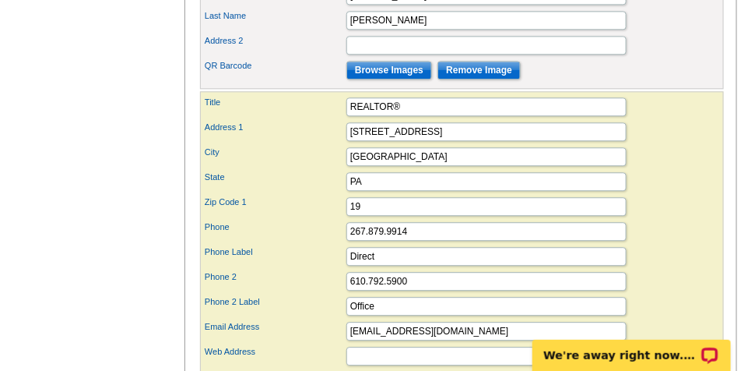
scroll to position [1051, 0]
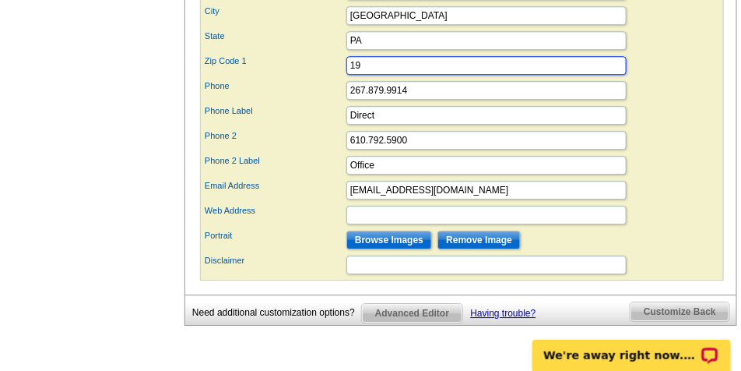
click at [374, 75] on input "19" at bounding box center [486, 65] width 280 height 19
type input "19426"
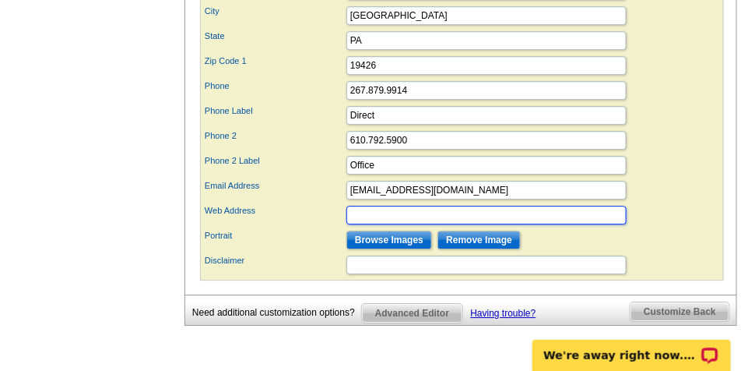
click at [421, 224] on input "Web Address" at bounding box center [486, 215] width 280 height 19
paste input "[URL][DOMAIN_NAME][PERSON_NAME]"
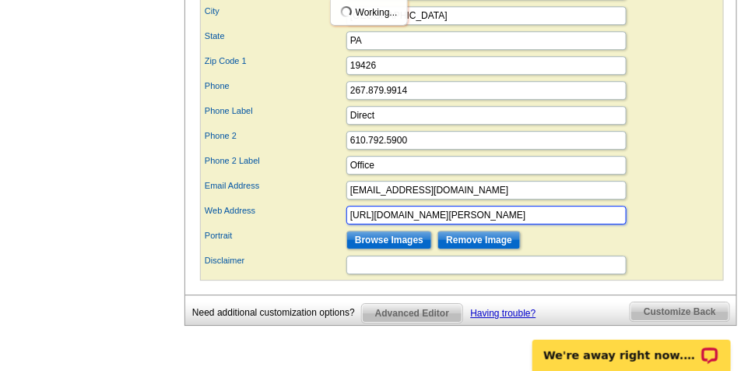
click at [380, 224] on input "[URL][DOMAIN_NAME][PERSON_NAME]" at bounding box center [486, 215] width 280 height 19
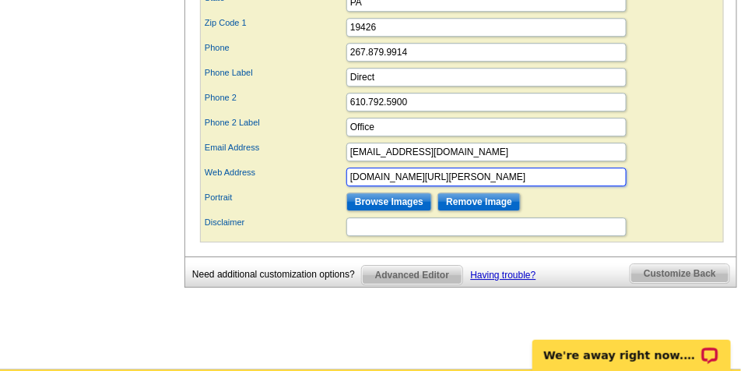
scroll to position [1090, 0]
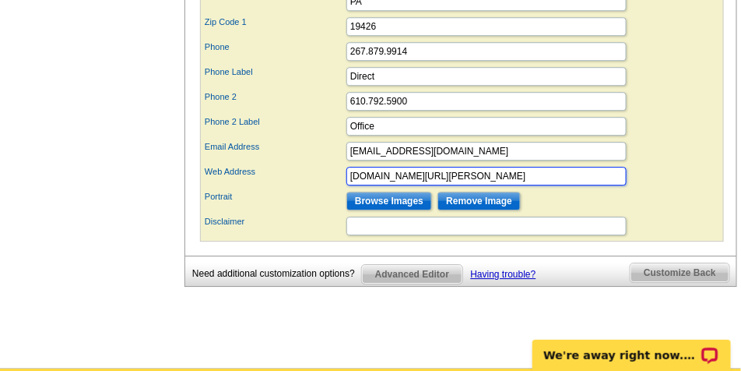
type input "[DOMAIN_NAME][URL][PERSON_NAME]"
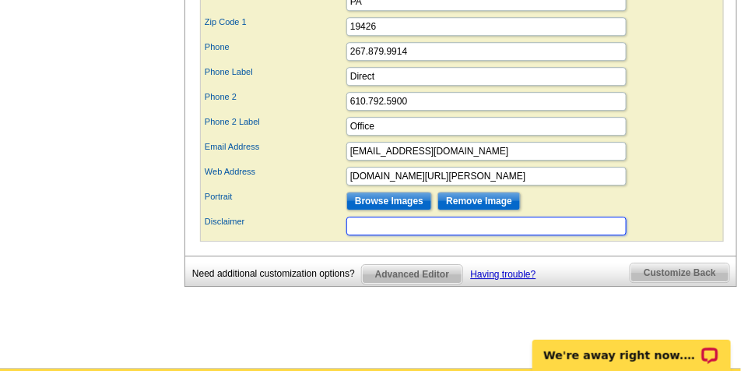
click at [357, 235] on input "Disclaimer" at bounding box center [486, 225] width 280 height 19
paste input "If your property is currently listed with a REALTOR®, please disregard. It is n…"
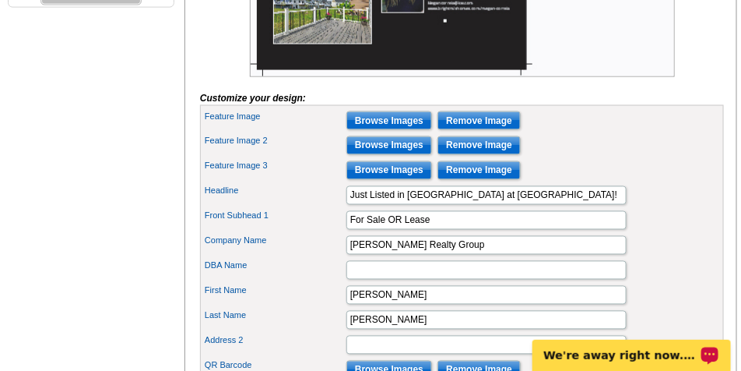
scroll to position [506, 0]
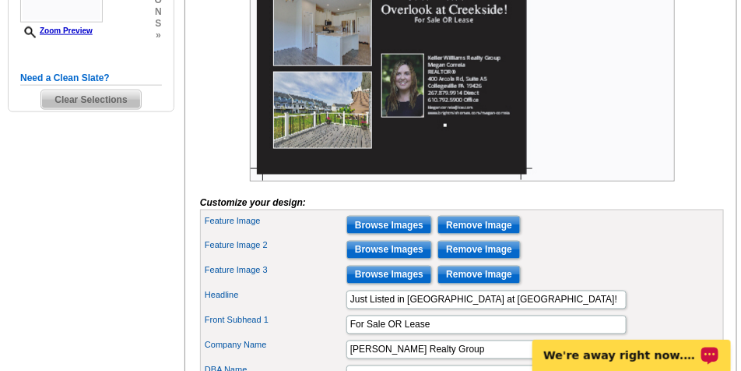
type input "If your property is currently listed with a REALTOR®, please disregard. It is n…"
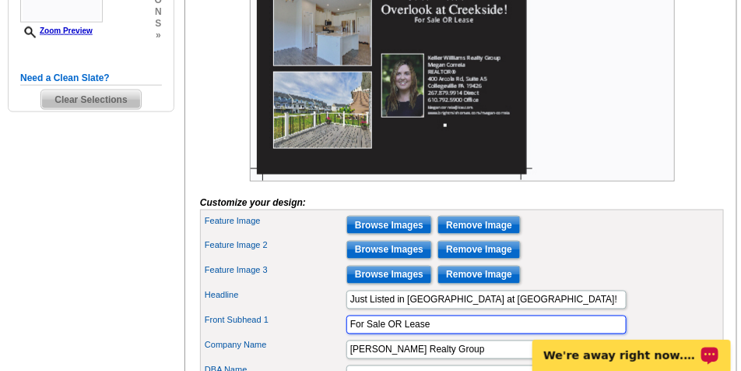
click at [451, 334] on input "For Sale OR Lease" at bounding box center [486, 324] width 280 height 19
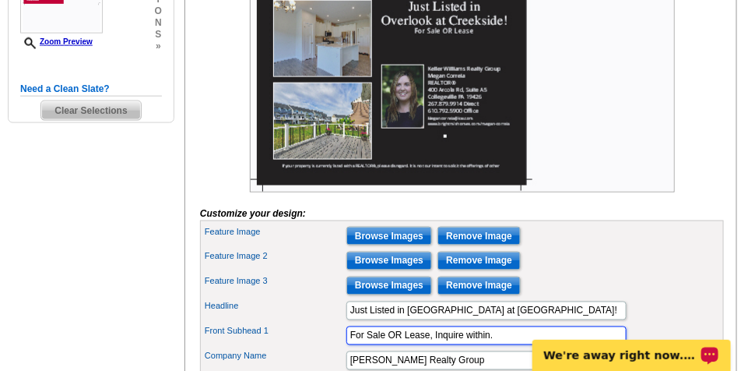
scroll to position [428, 0]
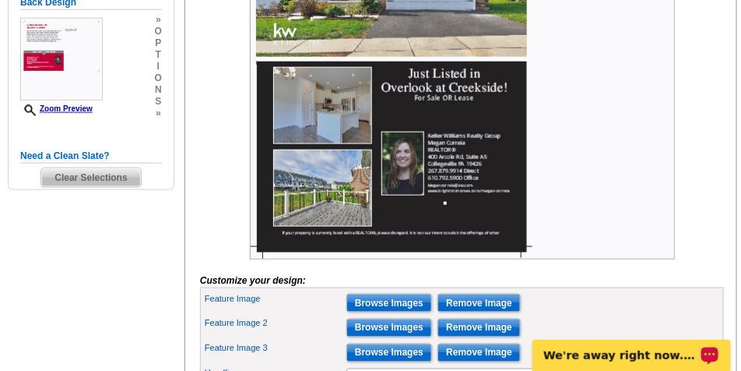
type input "For Sale OR Lease, Inquire within."
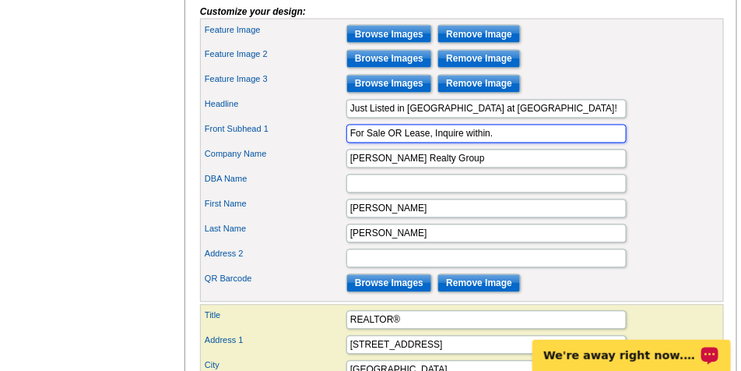
scroll to position [701, 0]
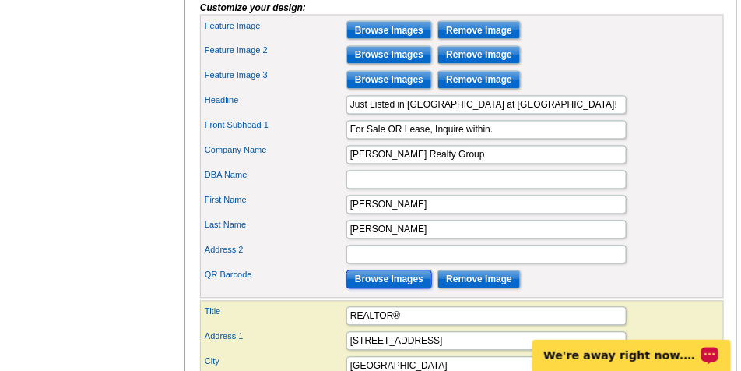
click at [397, 289] on input "Browse Images" at bounding box center [389, 279] width 86 height 19
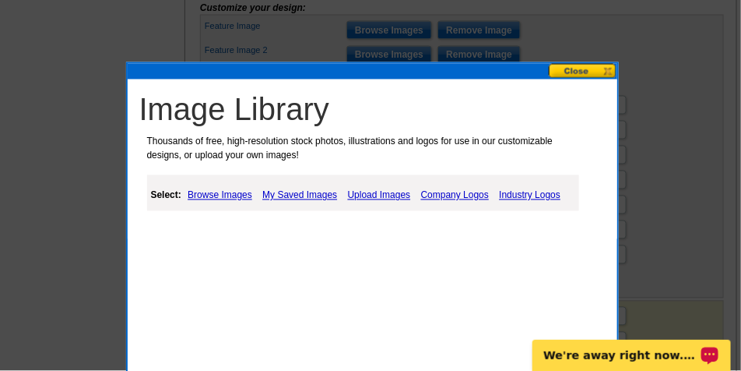
click at [269, 193] on link "My Saved Images" at bounding box center [299, 195] width 83 height 19
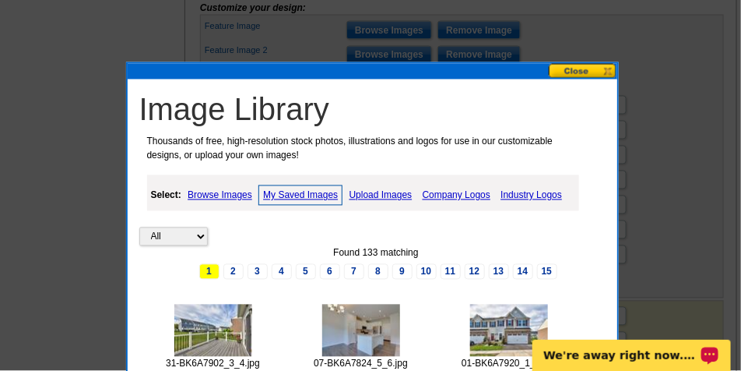
click at [437, 190] on link "Company Logos" at bounding box center [457, 195] width 76 height 19
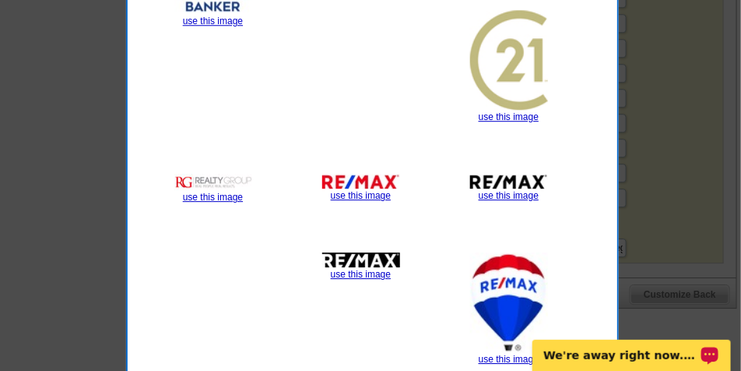
scroll to position [1245, 0]
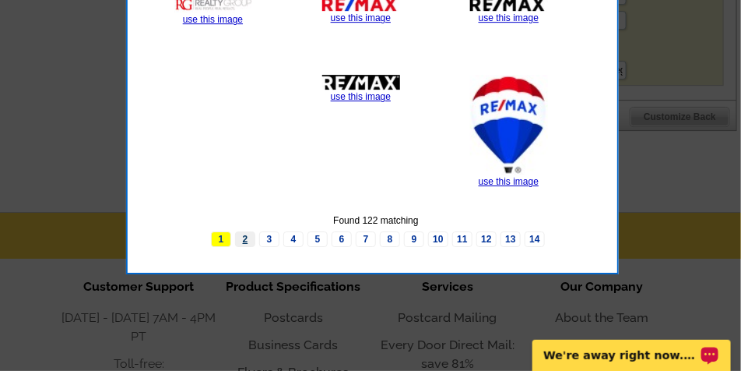
click at [244, 236] on link "2" at bounding box center [245, 239] width 20 height 16
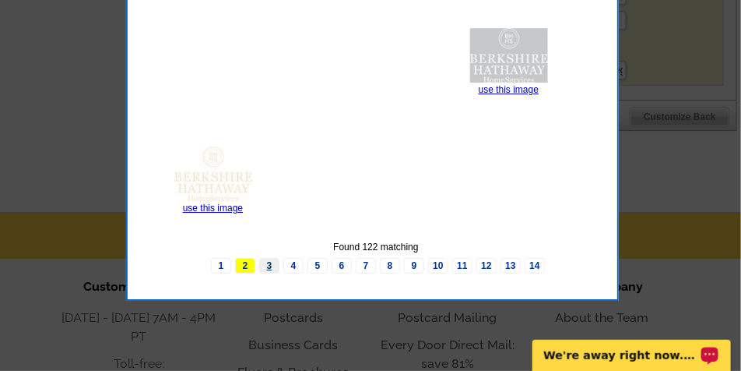
click at [262, 265] on link "3" at bounding box center [269, 266] width 20 height 16
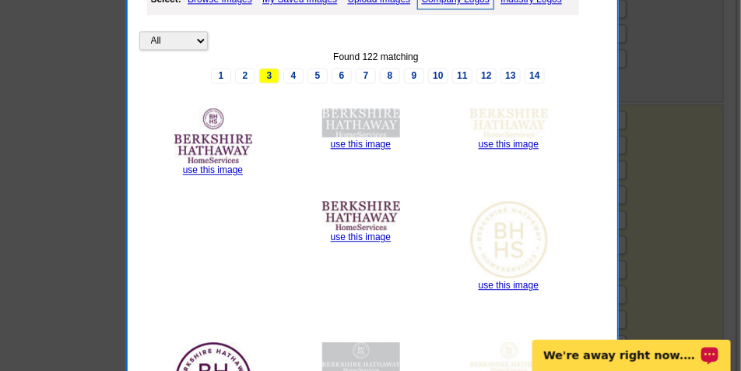
scroll to position [895, 0]
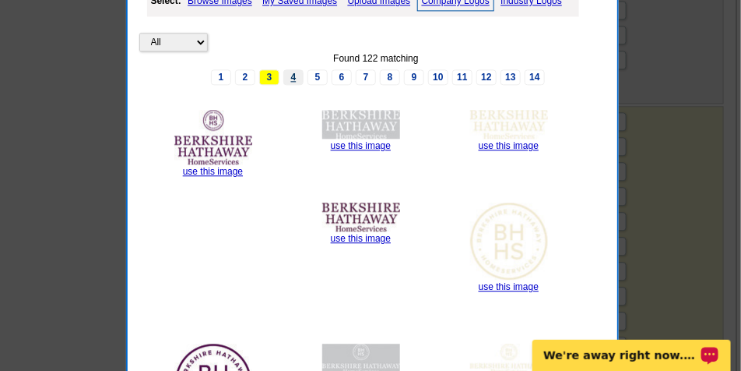
click at [287, 78] on link "4" at bounding box center [293, 77] width 20 height 16
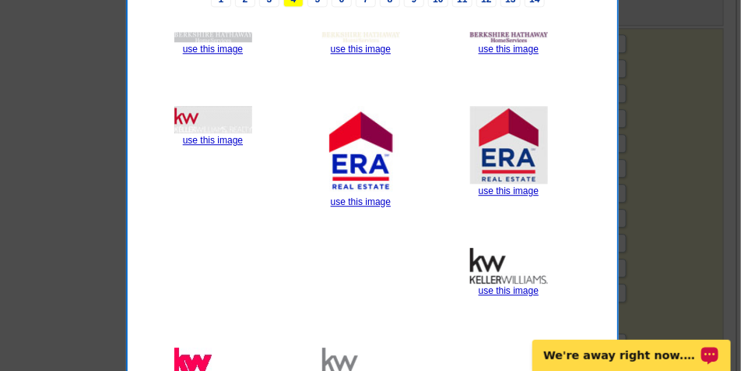
scroll to position [1129, 0]
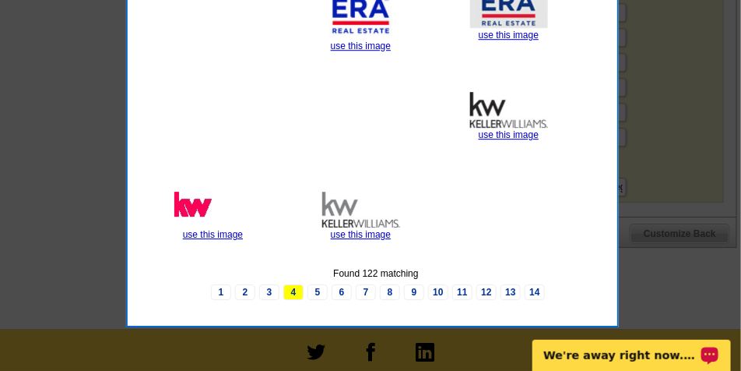
click at [313, 293] on link "5" at bounding box center [317, 292] width 20 height 16
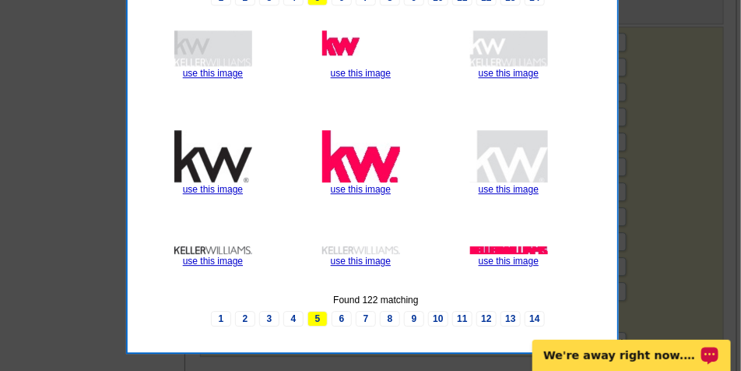
scroll to position [973, 0]
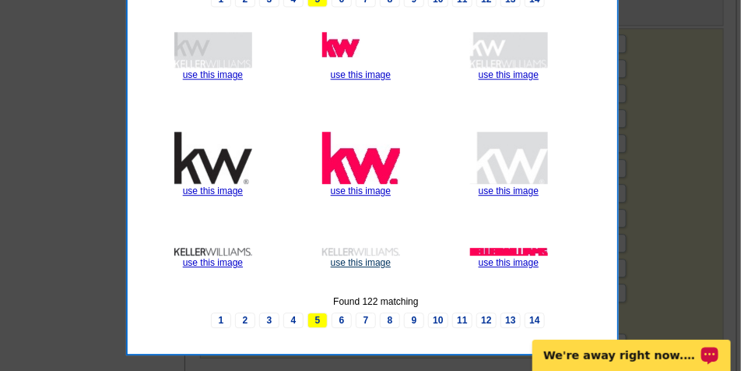
click at [366, 258] on link "use this image" at bounding box center [361, 262] width 60 height 11
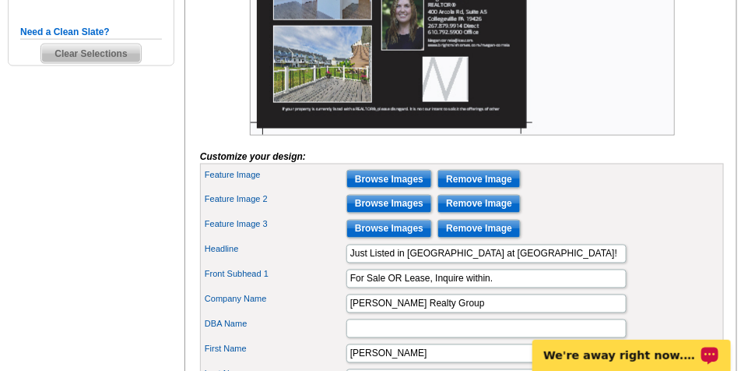
scroll to position [662, 0]
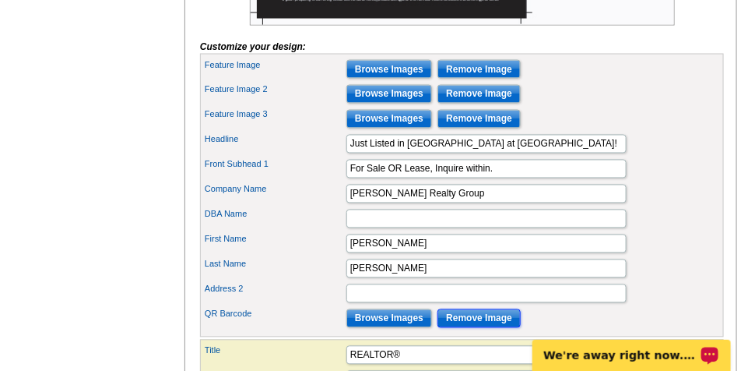
click at [467, 328] on input "Remove Image" at bounding box center [478, 318] width 83 height 19
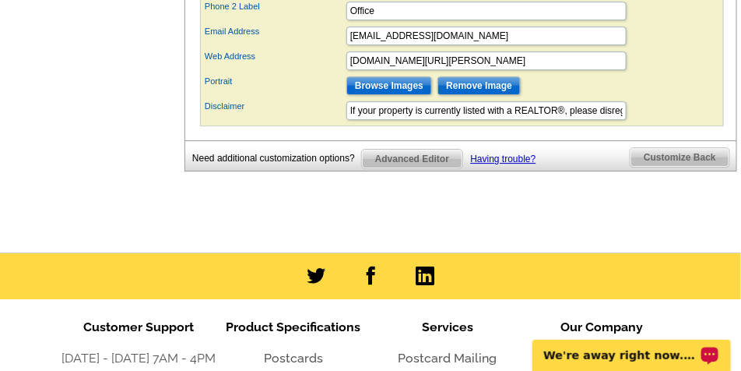
scroll to position [1207, 0]
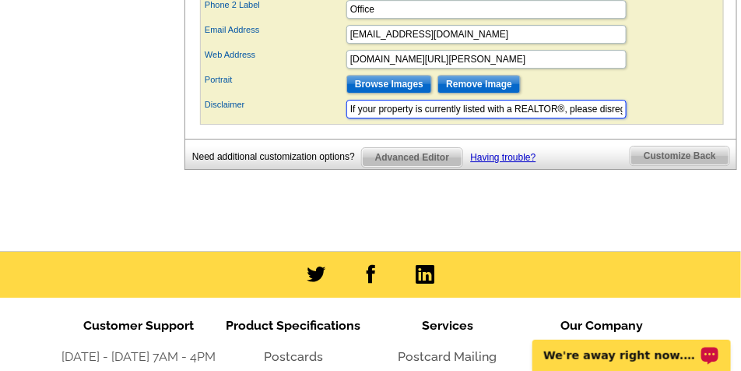
click at [593, 118] on input "If your property is currently listed with a REALTOR®, please disregard. It is n…" at bounding box center [486, 109] width 280 height 19
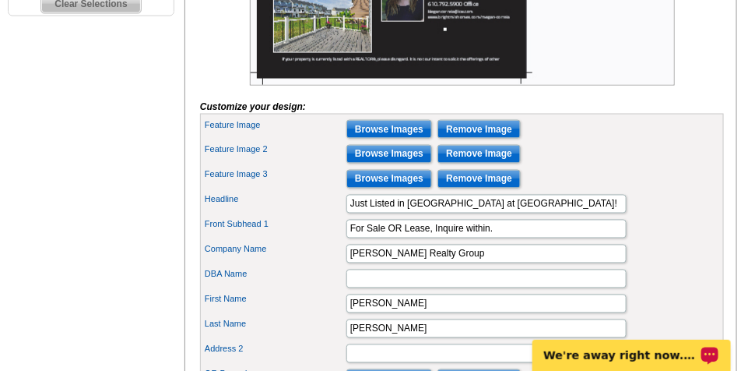
scroll to position [506, 0]
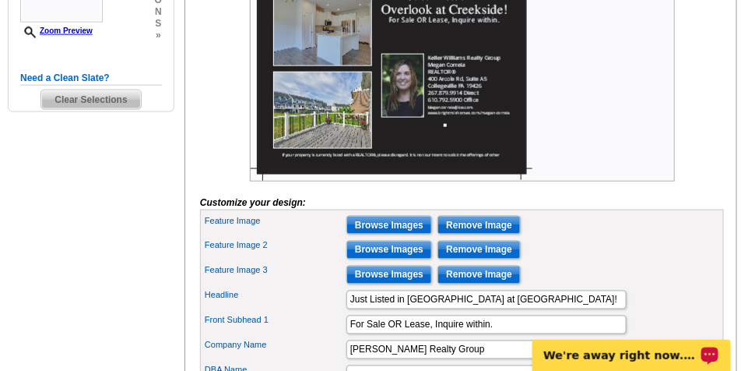
type input "If your property is currently listed with a REALTOR®, please disregard."
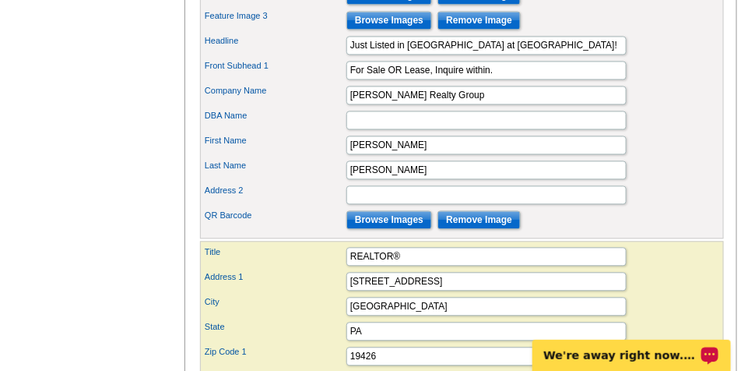
scroll to position [895, 0]
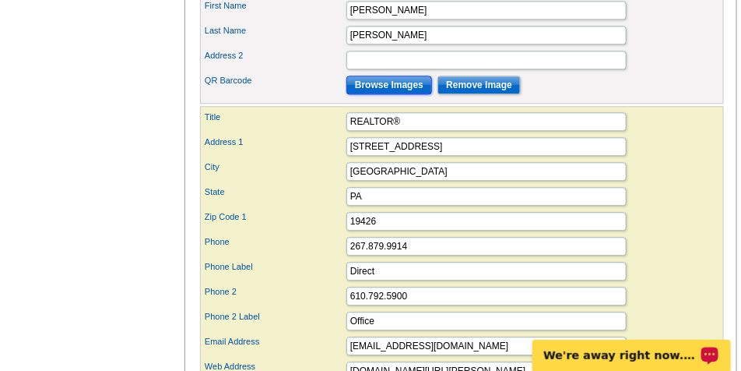
click at [379, 94] on input "Browse Images" at bounding box center [389, 85] width 86 height 19
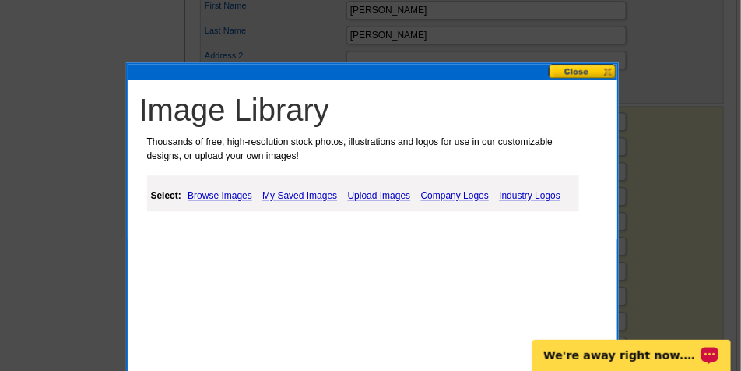
click at [372, 191] on link "Upload Images" at bounding box center [379, 195] width 71 height 19
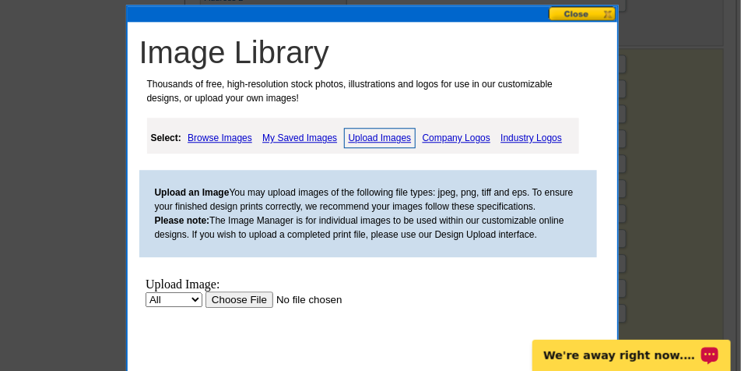
scroll to position [1012, 0]
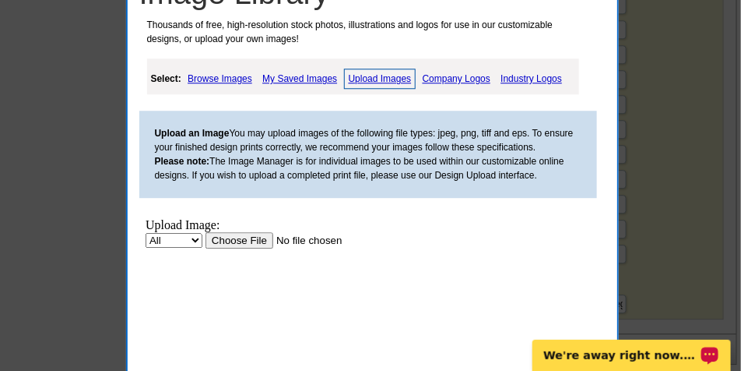
click at [234, 235] on input "file" at bounding box center [303, 239] width 197 height 16
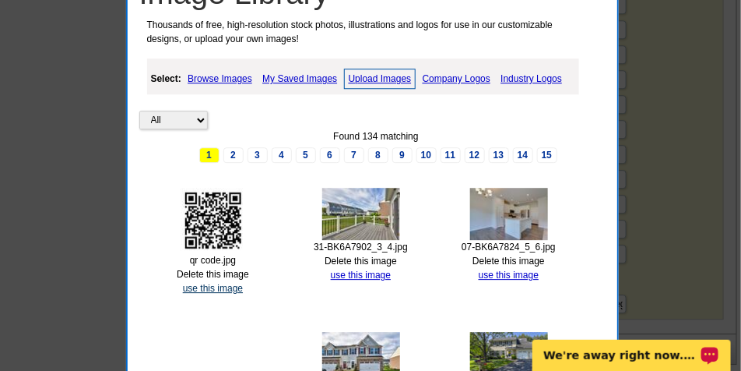
click at [224, 285] on link "use this image" at bounding box center [213, 288] width 60 height 11
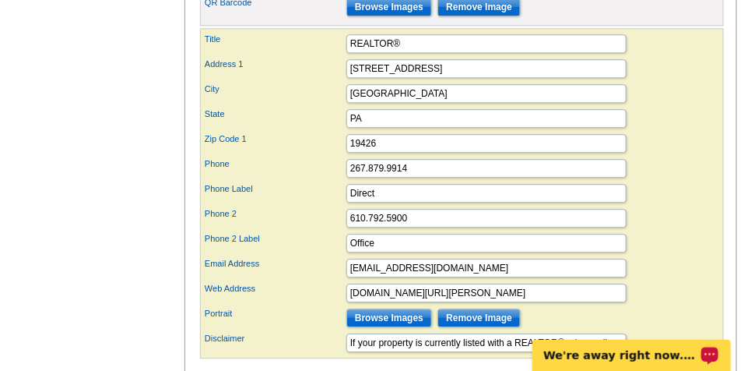
scroll to position [1207, 0]
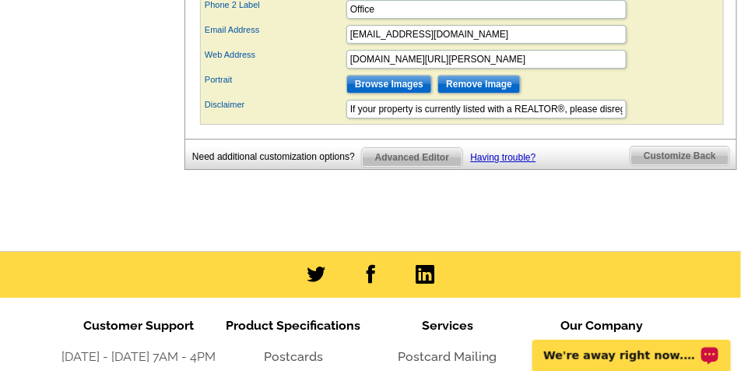
click at [686, 165] on span "Customize Back" at bounding box center [680, 155] width 99 height 19
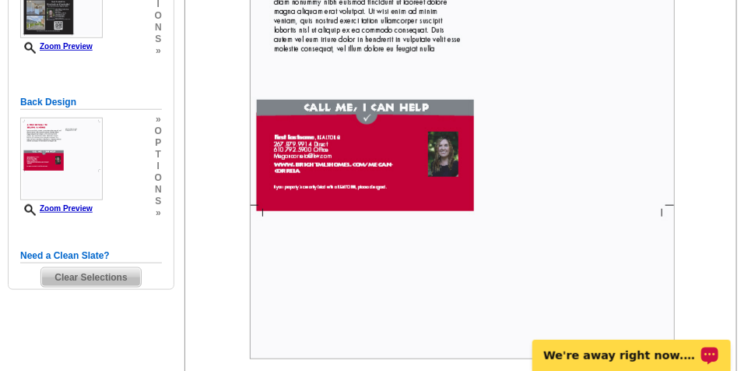
scroll to position [212, 0]
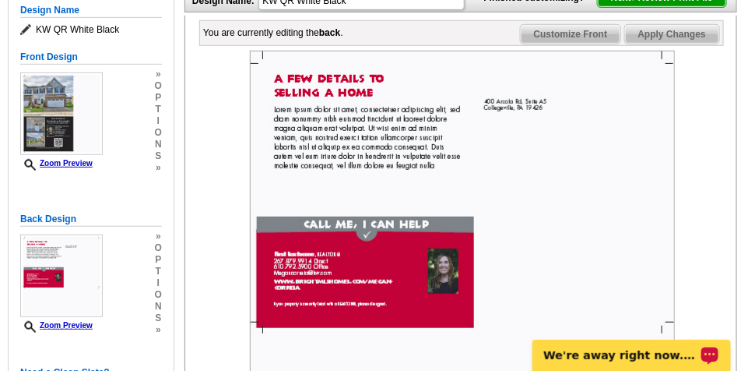
click at [351, 169] on img at bounding box center [462, 263] width 425 height 425
click at [399, 185] on img at bounding box center [462, 263] width 425 height 425
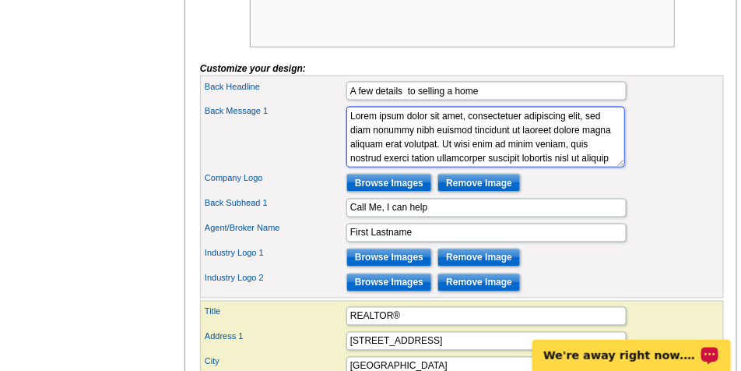
scroll to position [56, 0]
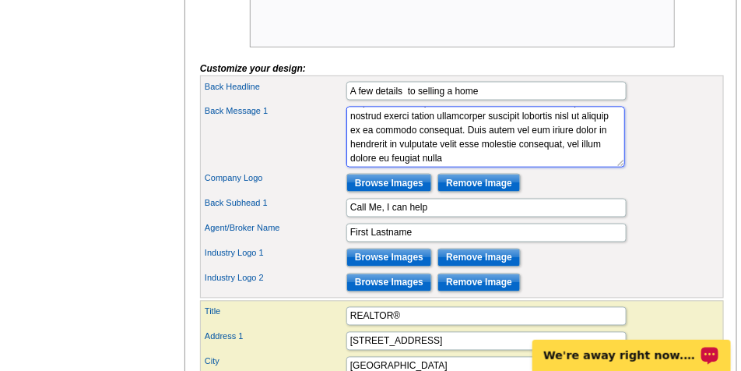
drag, startPoint x: 349, startPoint y: 143, endPoint x: 563, endPoint y: 224, distance: 228.9
click at [563, 224] on div "Back Headline A few details to selling a home Back Message 1 Lorem ipsum dolor …" at bounding box center [462, 187] width 524 height 223
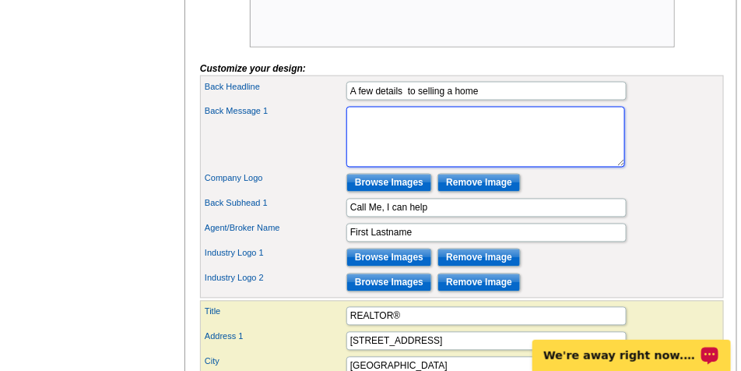
scroll to position [0, 0]
paste textarea "🏠 Thinking About Selling Your Home? Here are a few quick tips to make your home…"
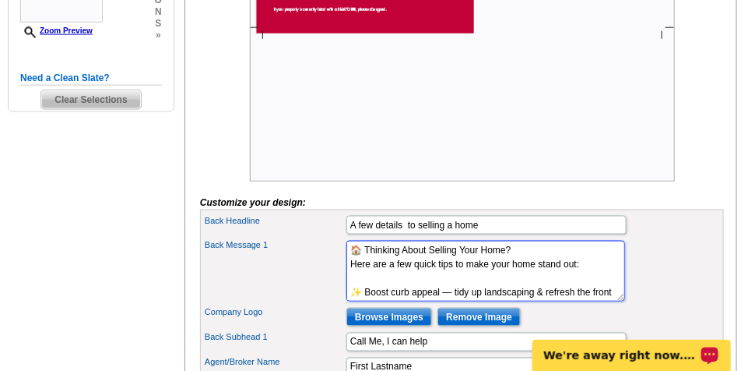
scroll to position [484, 0]
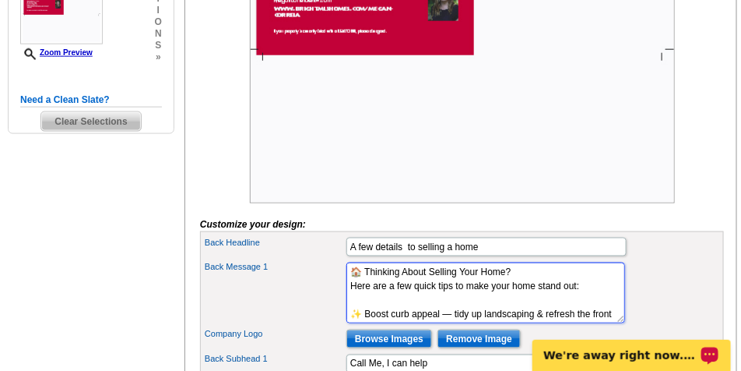
drag, startPoint x: 514, startPoint y: 297, endPoint x: 311, endPoint y: 297, distance: 203.2
click at [311, 297] on div "Back Message 1 Lorem ipsum dolor sit amet, consectetuer adipiscing elit, sed di…" at bounding box center [462, 292] width 518 height 67
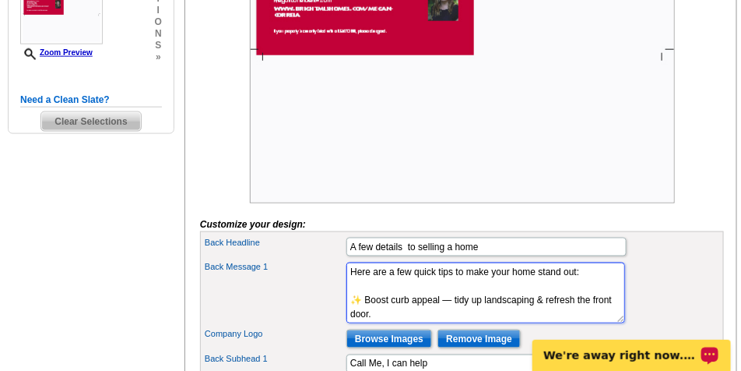
type textarea "Here are a few quick tips to make your home stand out: ✨ Boost curb appeal — ti…"
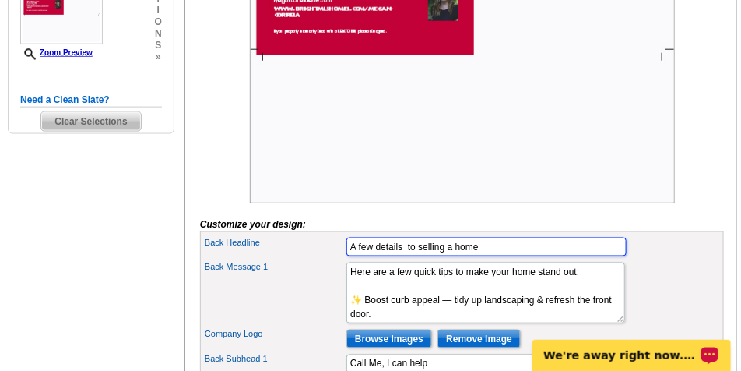
drag, startPoint x: 490, startPoint y: 276, endPoint x: 290, endPoint y: 274, distance: 200.1
click at [288, 259] on div "Back Headline A few details to selling a home" at bounding box center [462, 246] width 518 height 25
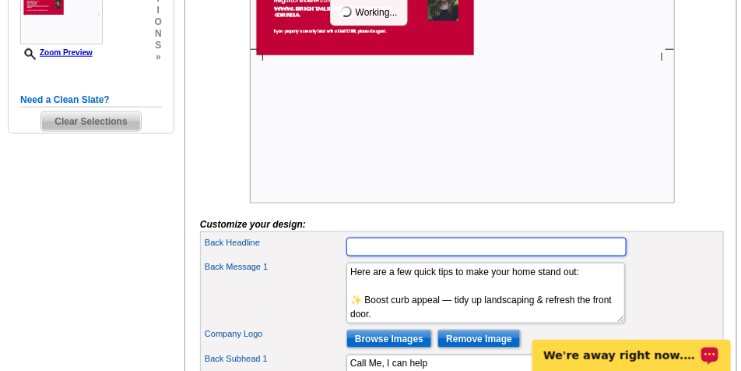
paste input "🏠 Thinking About Selling Your Home?"
click at [366, 256] on input "🏠 Thinking About Selling Your Home?" at bounding box center [486, 246] width 280 height 19
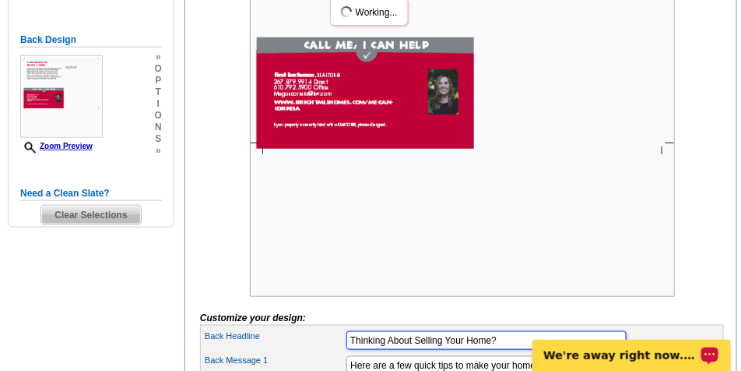
scroll to position [367, 0]
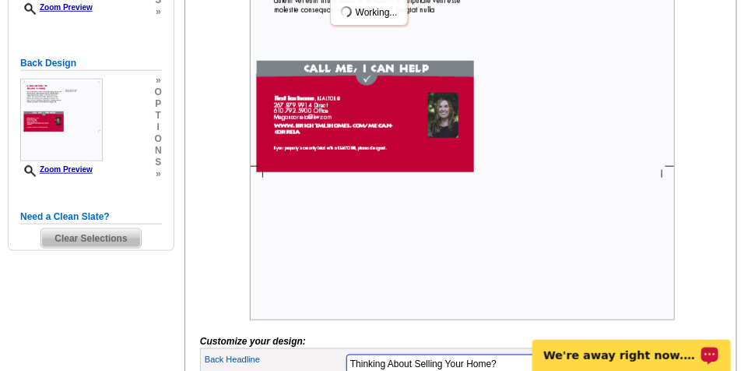
type input "Thinking About Selling Your Home?"
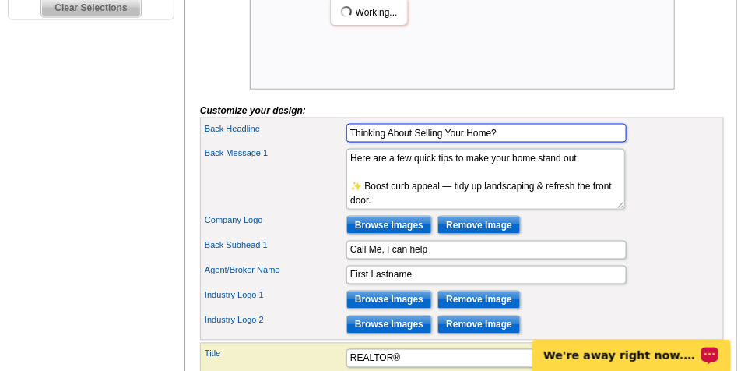
scroll to position [601, 0]
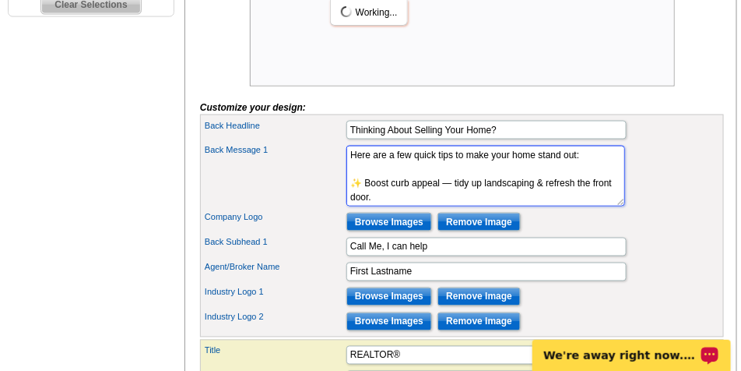
click at [350, 195] on textarea "Lorem ipsum dolor sit amet, consectetuer adipiscing elit, sed diam nonummy nibh…" at bounding box center [485, 176] width 279 height 61
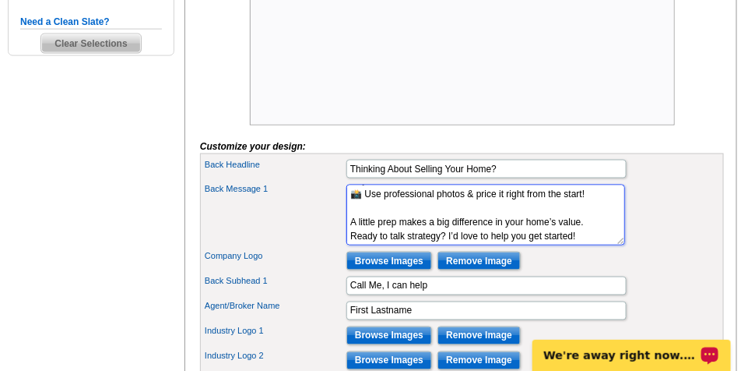
scroll to position [182, 0]
click at [352, 245] on textarea "Lorem ipsum dolor sit amet, consectetuer adipiscing elit, sed diam nonummy nibh…" at bounding box center [485, 214] width 279 height 61
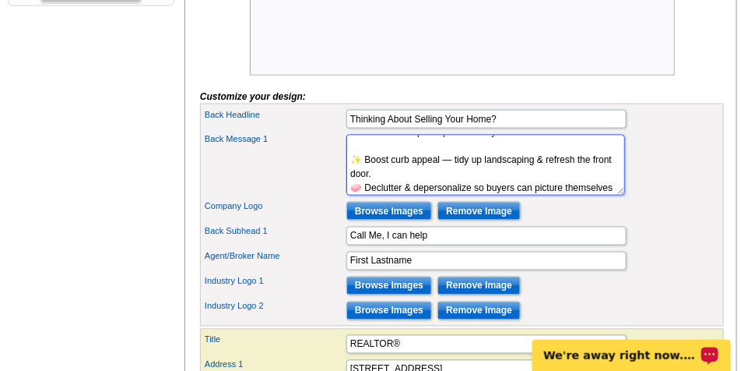
scroll to position [718, 0]
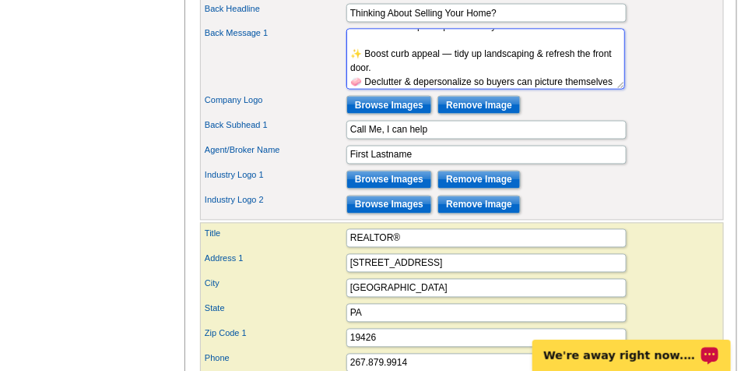
click at [354, 90] on textarea "Lorem ipsum dolor sit amet, consectetuer adipiscing elit, sed diam nonummy nibh…" at bounding box center [485, 59] width 279 height 61
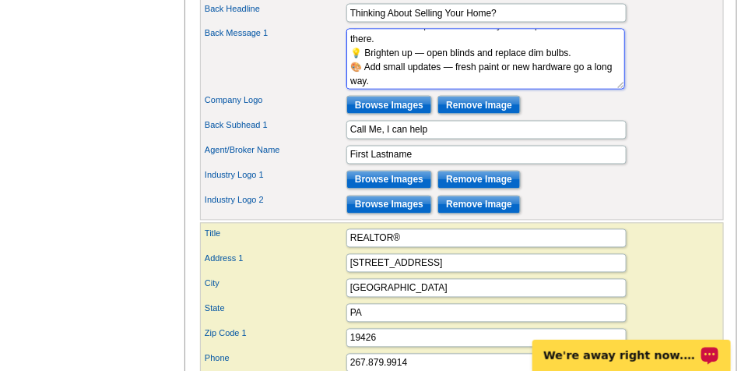
scroll to position [129, 0]
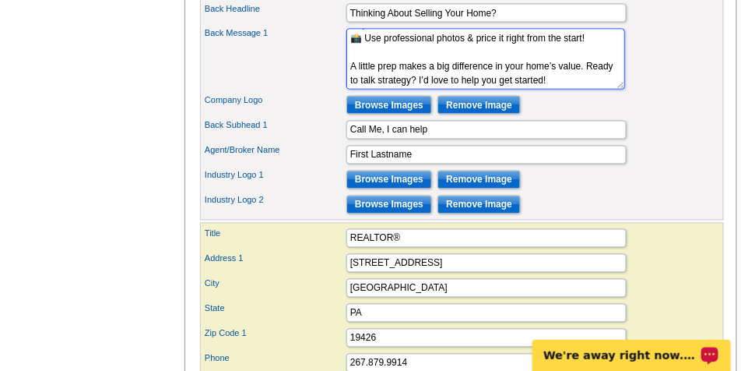
click at [352, 90] on textarea "Lorem ipsum dolor sit amet, consectetuer adipiscing elit, sed diam nonummy nibh…" at bounding box center [485, 59] width 279 height 61
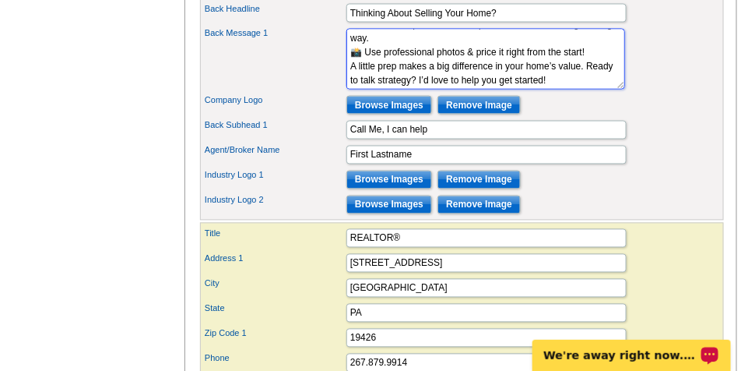
scroll to position [140, 0]
type textarea "Here are a few quick tips to make your home stand out: ✨ Boost curb appeal — ti…"
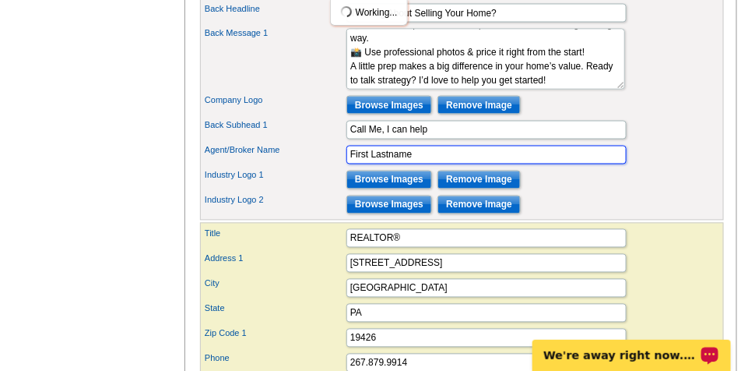
drag, startPoint x: 430, startPoint y: 180, endPoint x: 237, endPoint y: 181, distance: 193.1
click at [237, 167] on div "Agent/Broker Name First Lastname" at bounding box center [462, 154] width 518 height 25
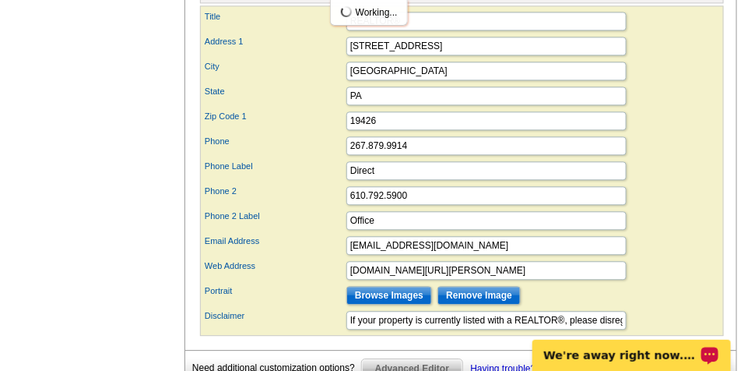
scroll to position [951, 0]
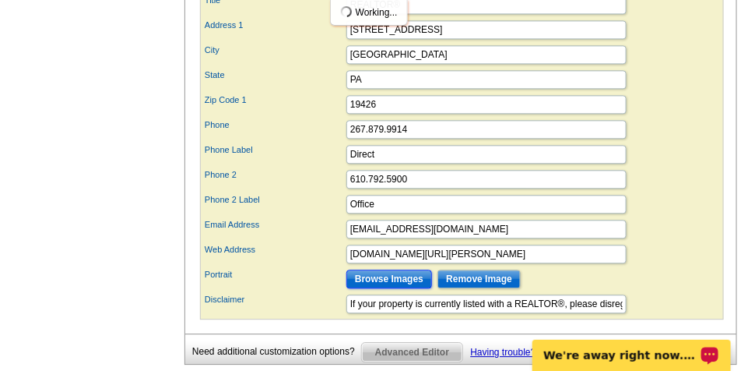
click at [378, 288] on input "Browse Images" at bounding box center [389, 278] width 86 height 19
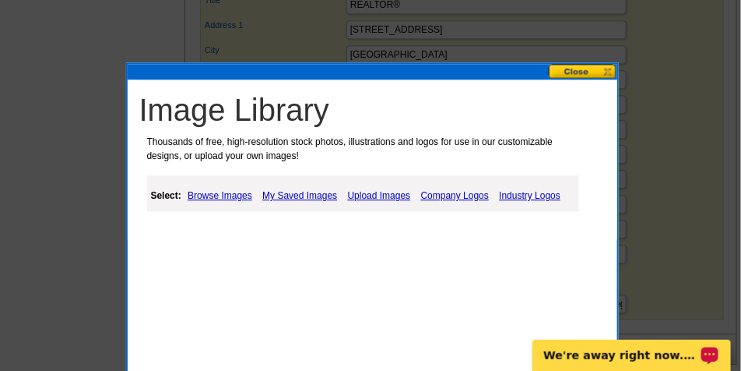
click at [298, 191] on link "My Saved Images" at bounding box center [299, 195] width 83 height 19
click at [308, 199] on link "My Saved Images" at bounding box center [299, 195] width 83 height 19
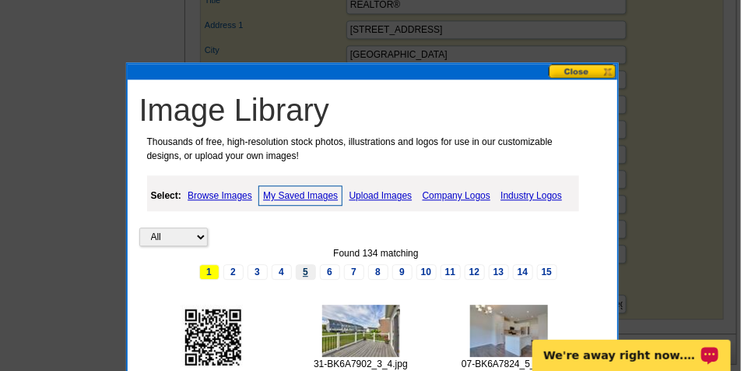
click at [307, 271] on link "5" at bounding box center [306, 272] width 20 height 16
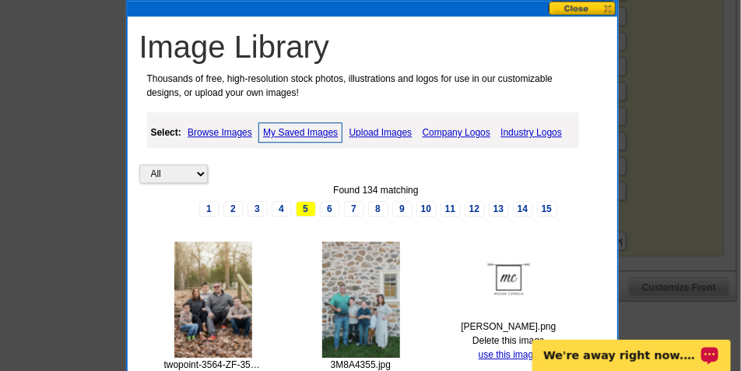
scroll to position [1107, 0]
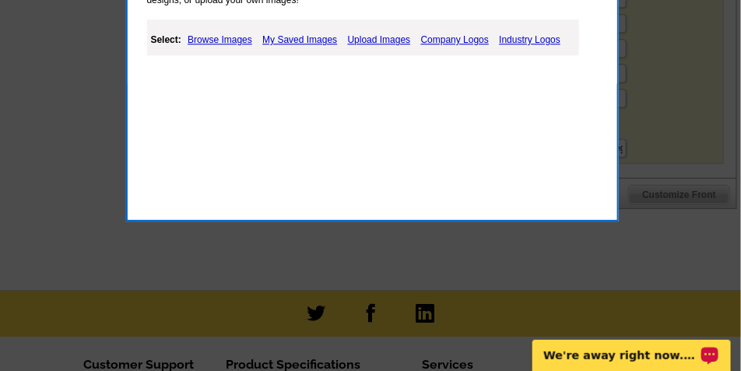
click at [300, 37] on link "My Saved Images" at bounding box center [299, 39] width 83 height 19
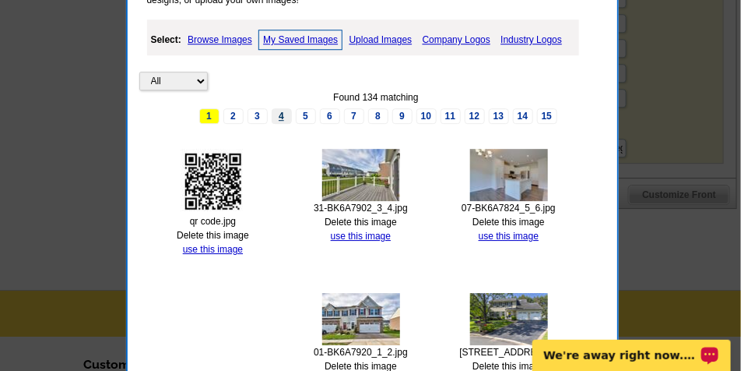
click at [281, 116] on link "4" at bounding box center [282, 116] width 20 height 16
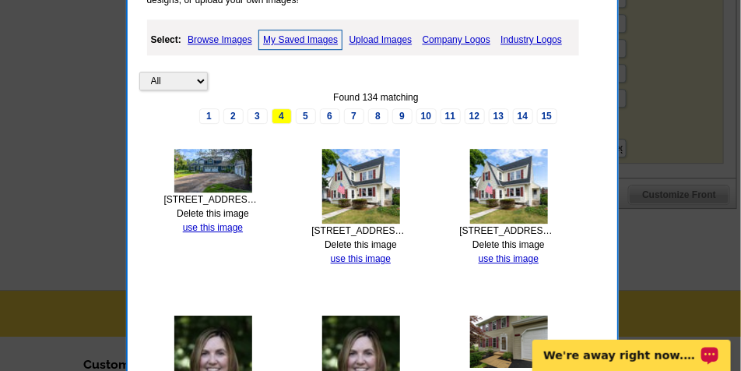
scroll to position [1263, 0]
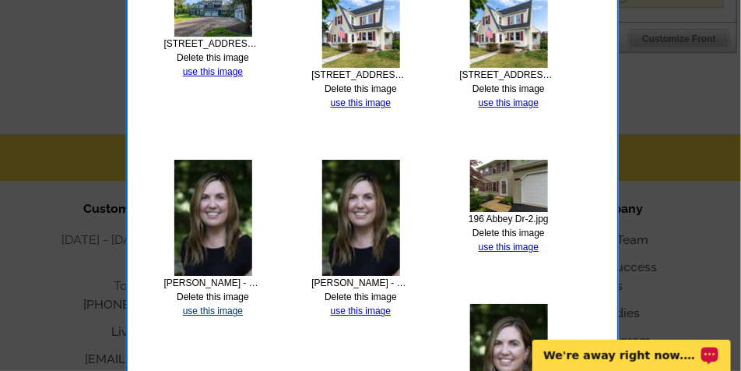
click at [226, 306] on link "use this image" at bounding box center [213, 310] width 60 height 11
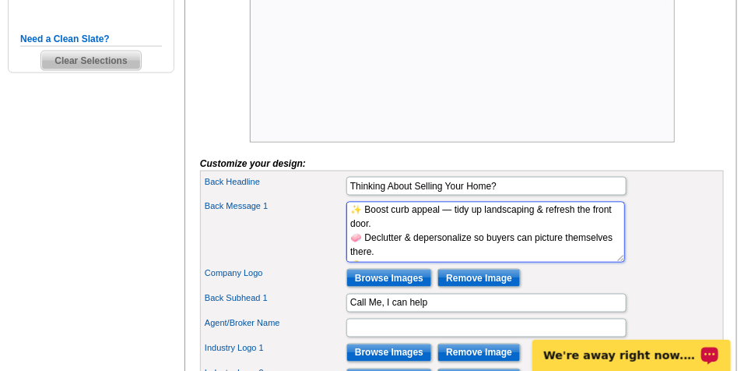
scroll to position [0, 0]
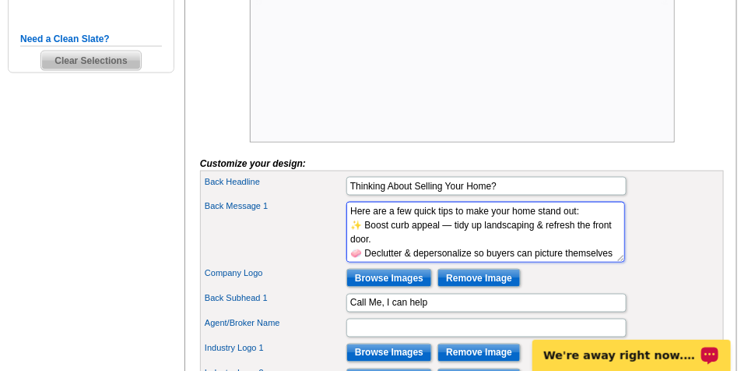
click at [367, 262] on textarea "Lorem ipsum dolor sit amet, consectetuer adipiscing elit, sed diam nonummy nibh…" at bounding box center [485, 232] width 279 height 61
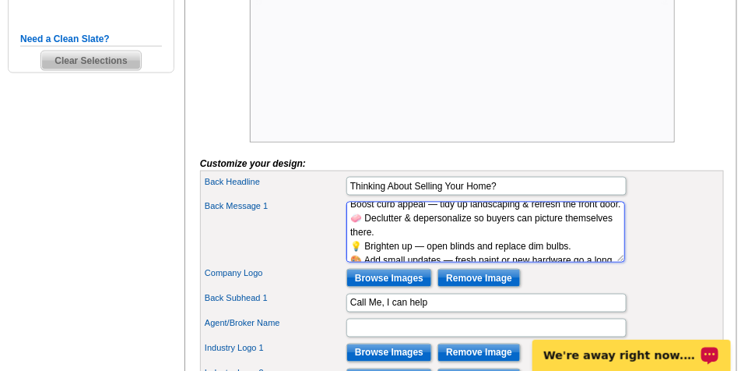
scroll to position [39, 0]
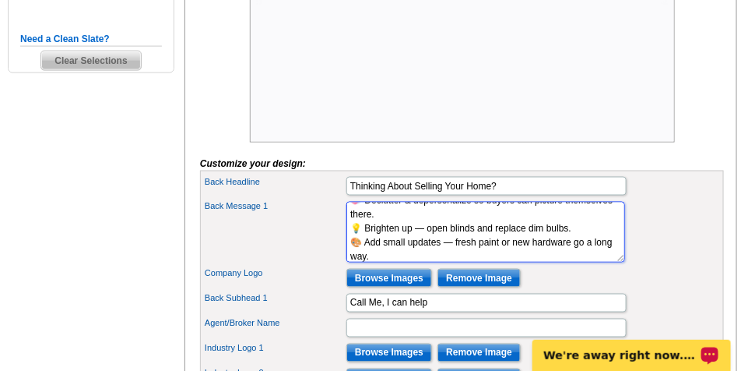
click at [364, 258] on textarea "Lorem ipsum dolor sit amet, consectetuer adipiscing elit, sed diam nonummy nibh…" at bounding box center [485, 232] width 279 height 61
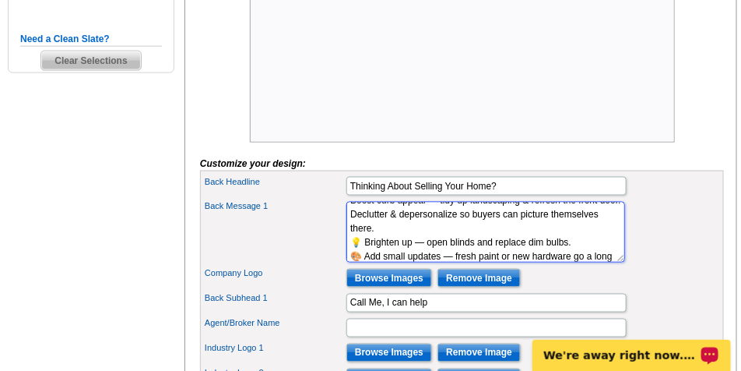
scroll to position [64, 0]
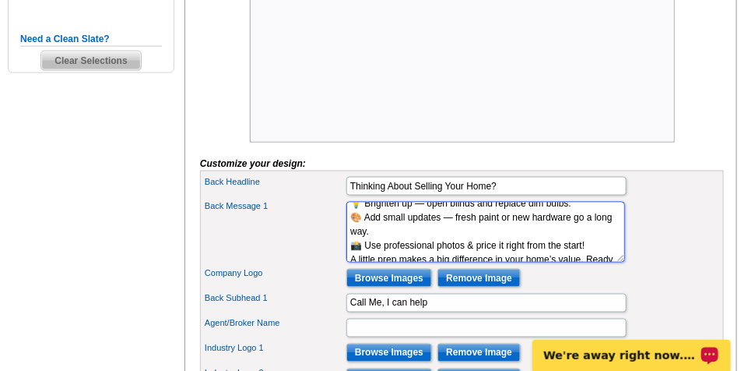
click at [362, 244] on textarea "Lorem ipsum dolor sit amet, consectetuer adipiscing elit, sed diam nonummy nibh…" at bounding box center [485, 232] width 279 height 61
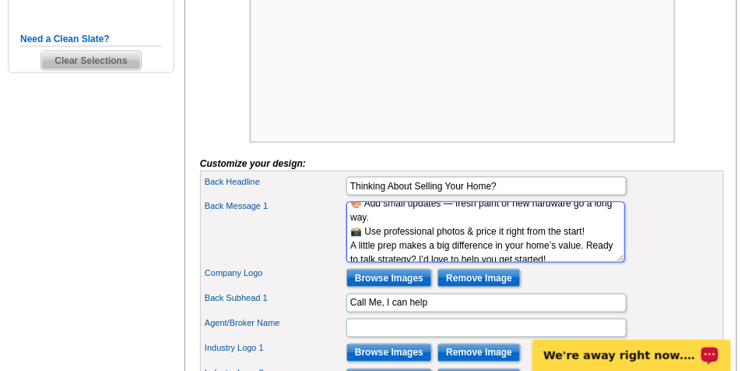
scroll to position [50, 0]
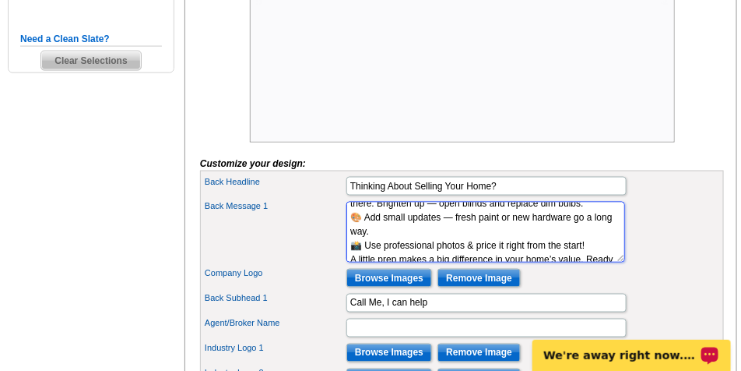
click at [366, 262] on textarea "Lorem ipsum dolor sit amet, consectetuer adipiscing elit, sed diam nonummy nibh…" at bounding box center [485, 232] width 279 height 61
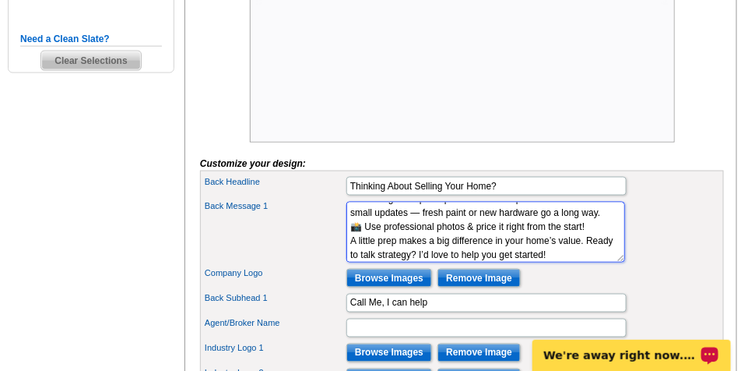
scroll to position [73, 0]
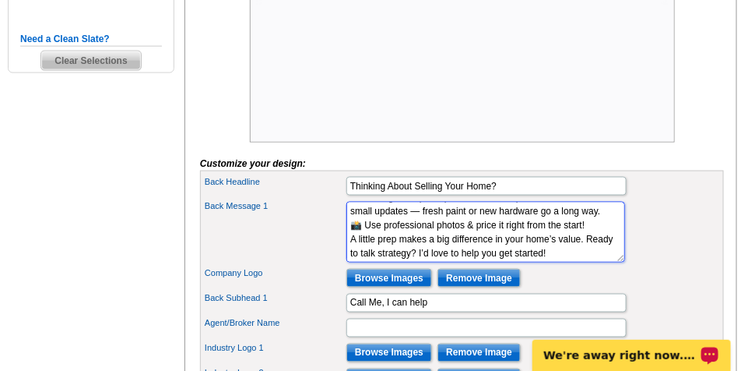
click at [367, 262] on textarea "Lorem ipsum dolor sit amet, consectetuer adipiscing elit, sed diam nonummy nibh…" at bounding box center [485, 232] width 279 height 61
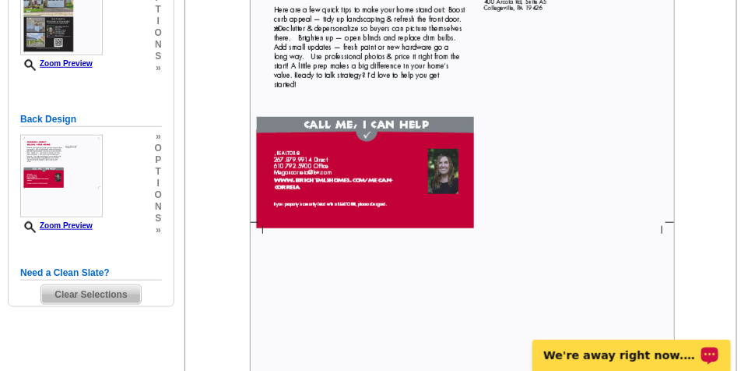
scroll to position [156, 0]
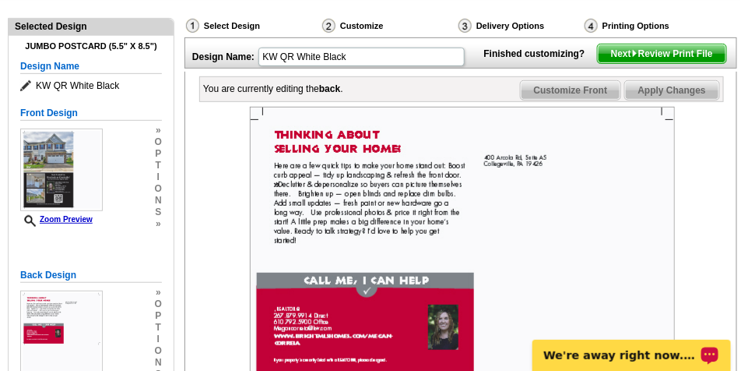
type textarea "Here are a few quick tips to make your home stand out: Boost curb appeal — tidy…"
